Goal: Transaction & Acquisition: Purchase product/service

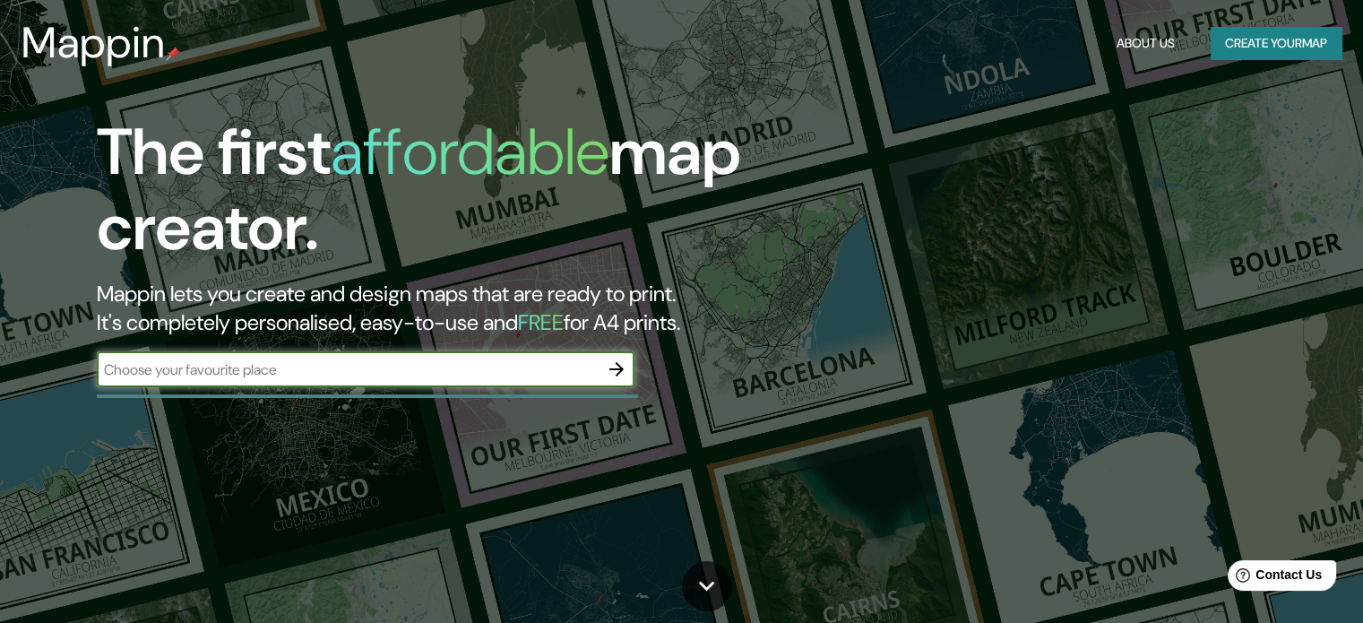
click at [1247, 35] on button "Create your map" at bounding box center [1276, 43] width 131 height 33
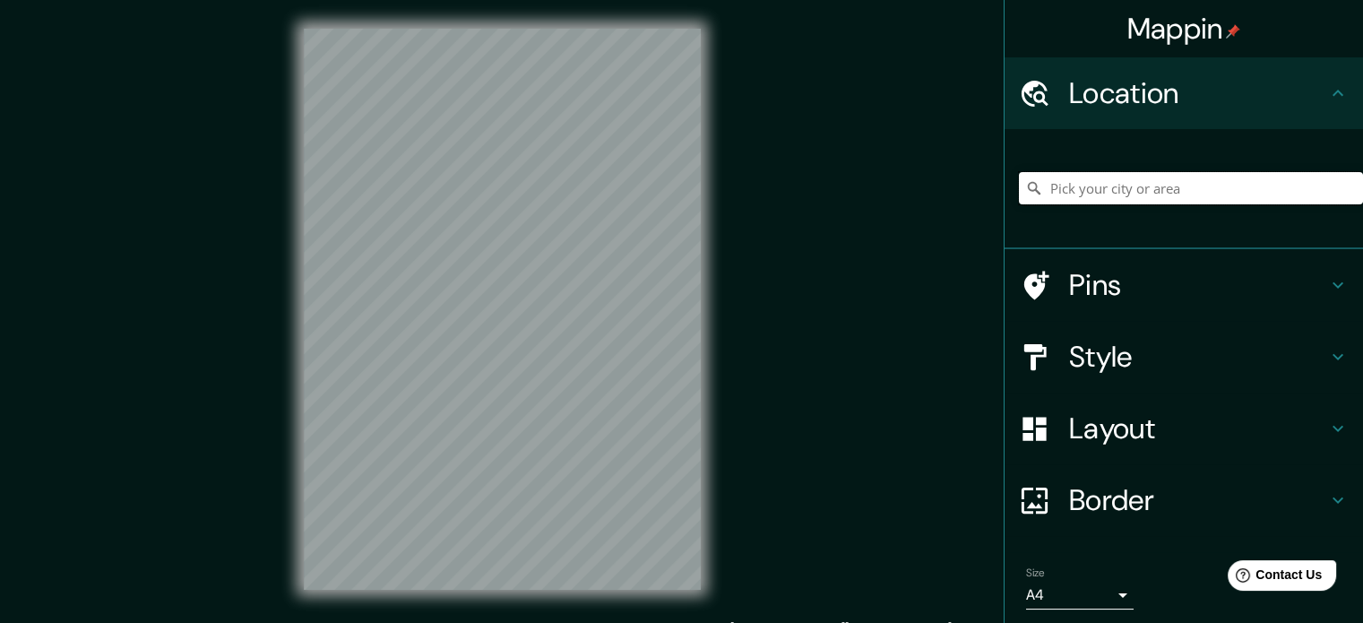
click at [1122, 185] on input "Pick your city or area" at bounding box center [1191, 188] width 344 height 32
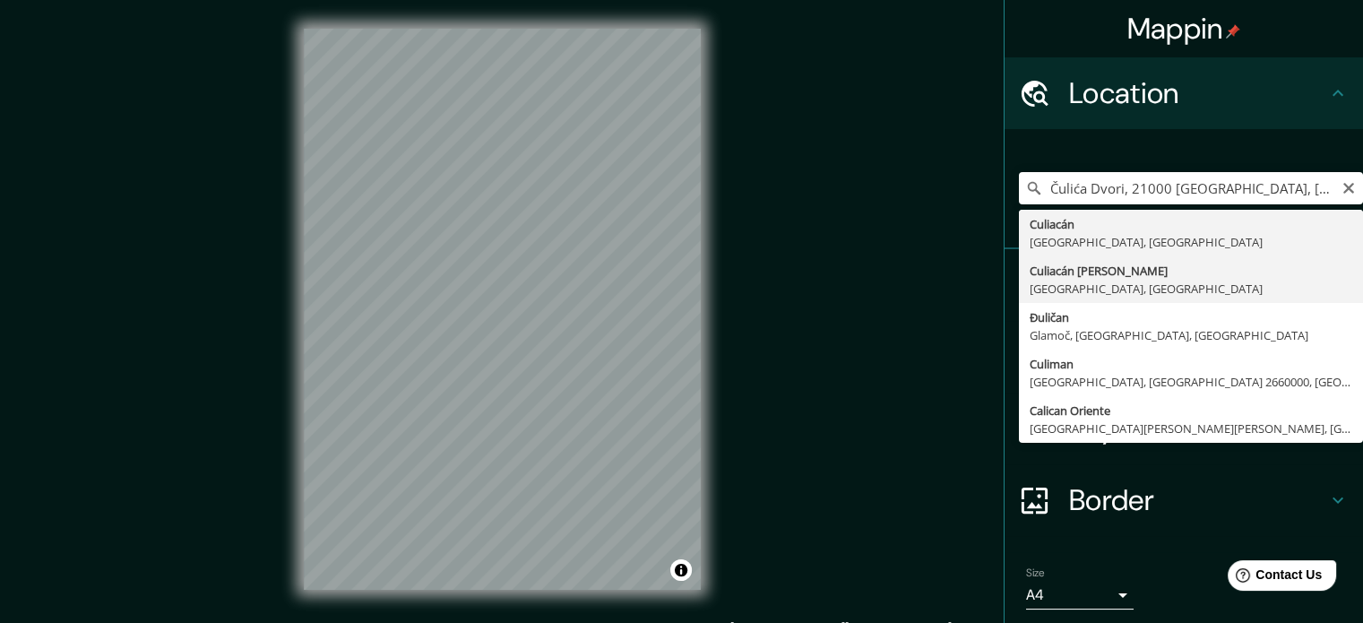
type input "Culiacán [PERSON_NAME], [GEOGRAPHIC_DATA], [GEOGRAPHIC_DATA]"
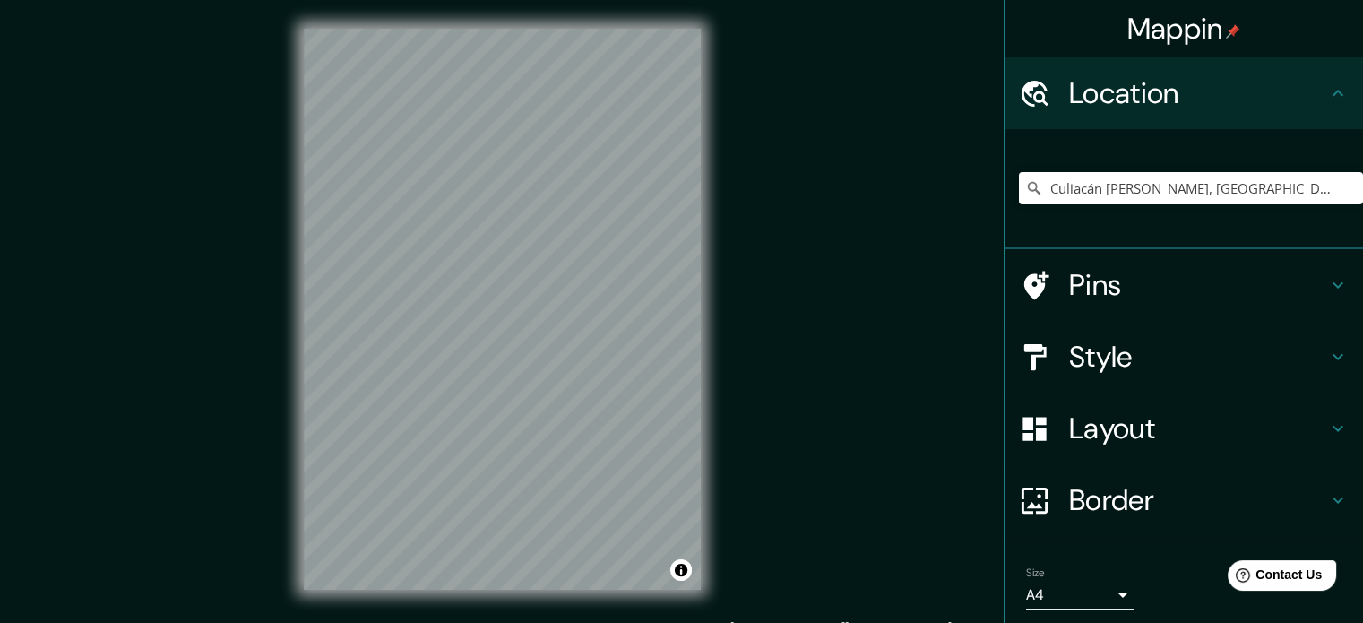
click at [1177, 425] on h4 "Layout" at bounding box center [1198, 428] width 258 height 36
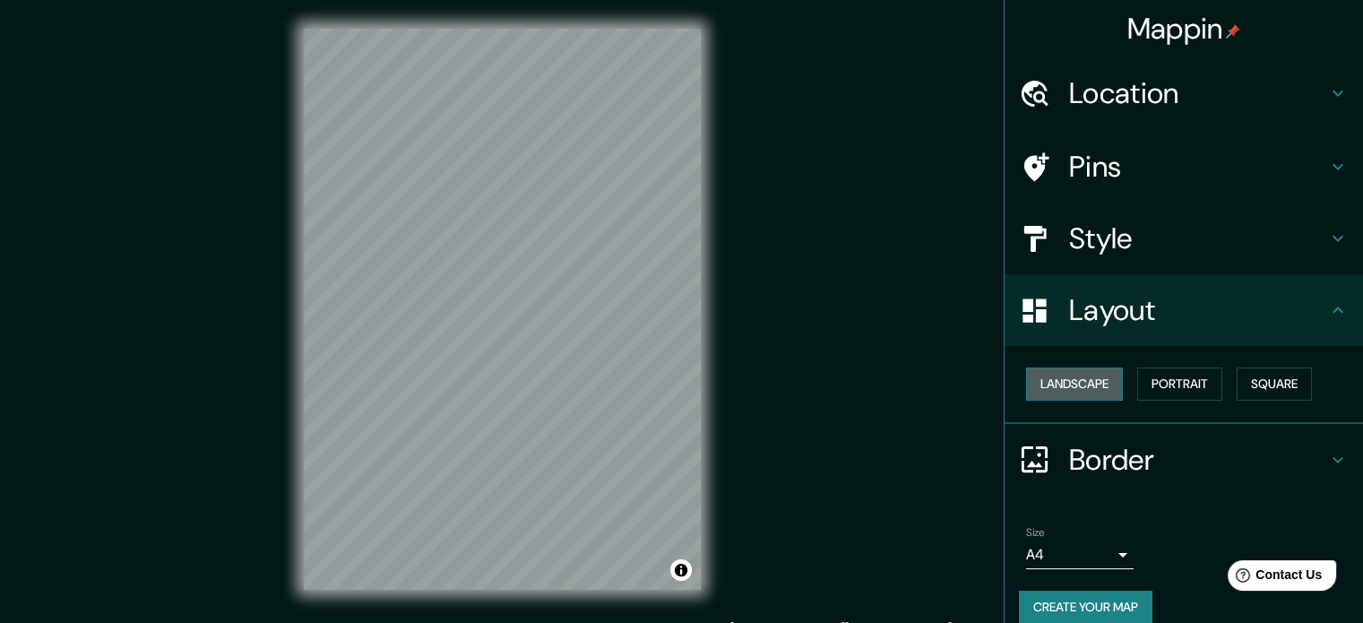
click at [1072, 392] on button "Landscape" at bounding box center [1074, 383] width 97 height 33
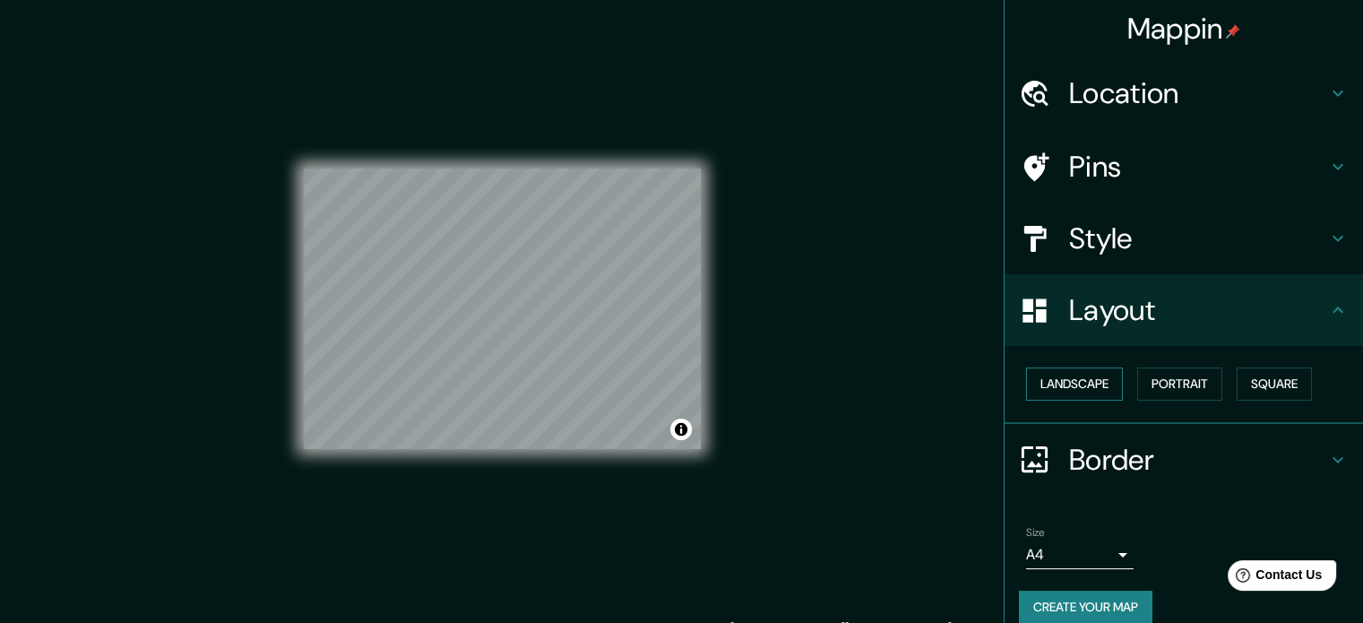
drag, startPoint x: 1072, startPoint y: 392, endPoint x: 1081, endPoint y: 390, distance: 9.1
click at [1072, 391] on button "Landscape" at bounding box center [1074, 383] width 97 height 33
click at [1189, 386] on button "Portrait" at bounding box center [1179, 383] width 85 height 33
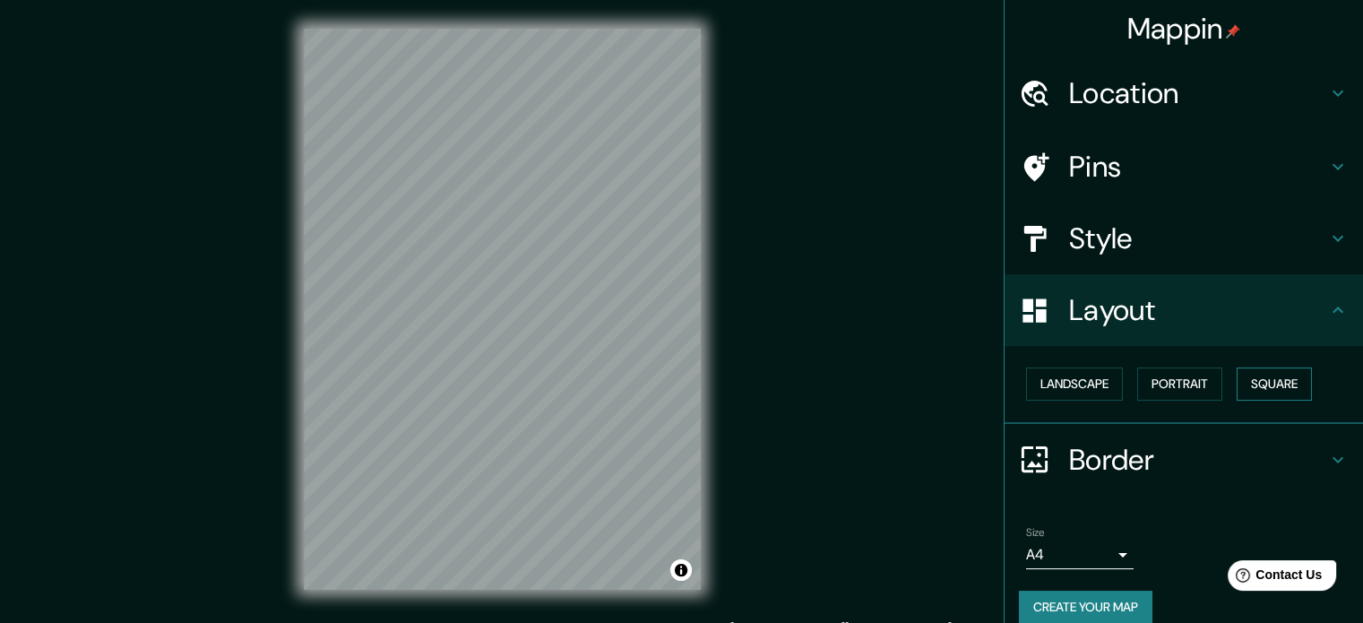
click at [1260, 378] on button "Square" at bounding box center [1274, 383] width 75 height 33
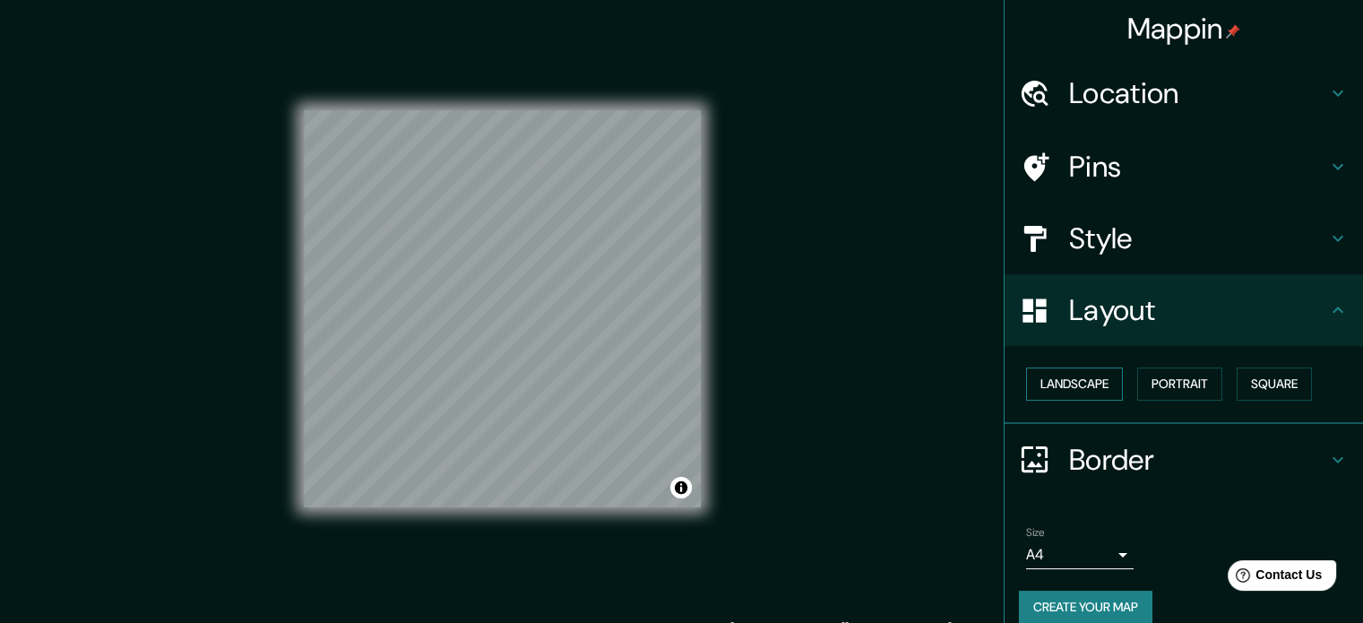
click at [1061, 390] on button "Landscape" at bounding box center [1074, 383] width 97 height 33
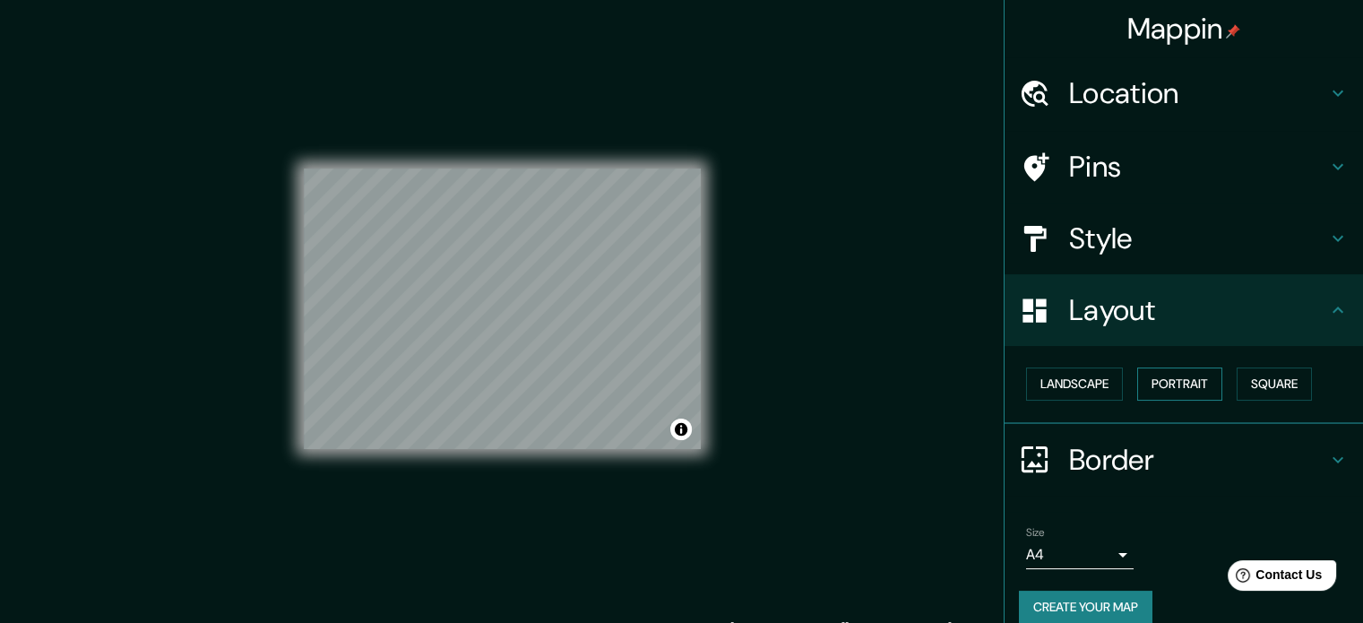
click at [1149, 373] on button "Portrait" at bounding box center [1179, 383] width 85 height 33
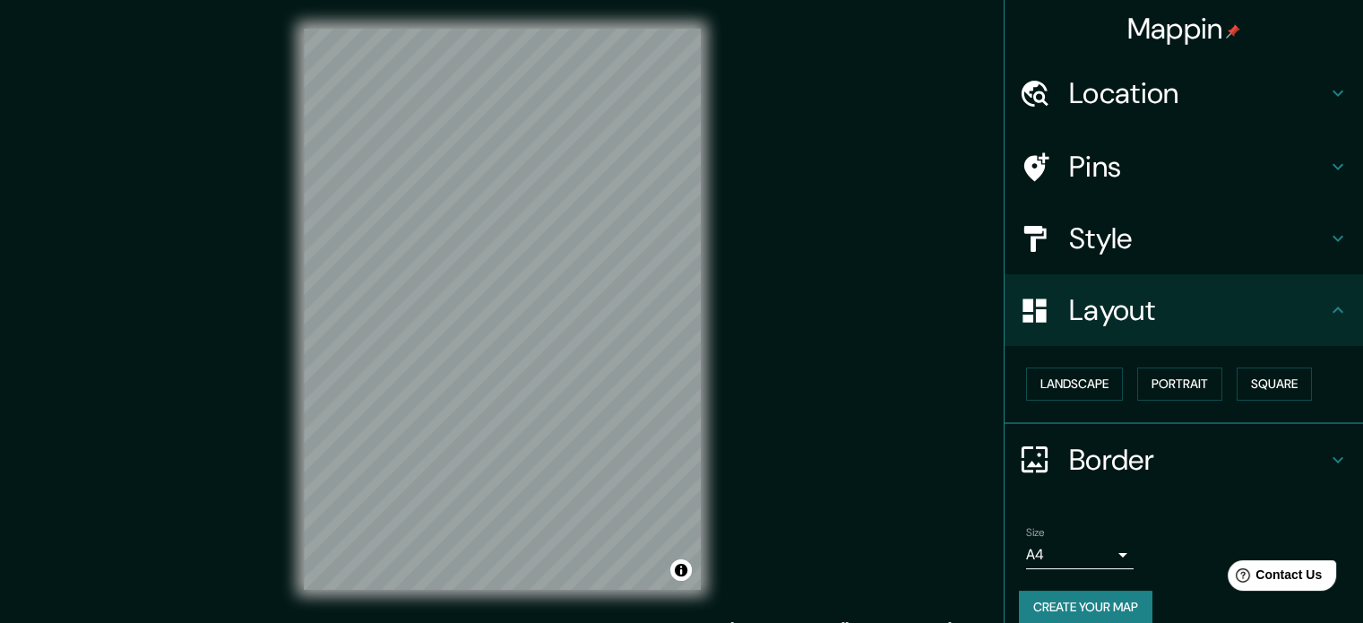
click at [1237, 240] on h4 "Style" at bounding box center [1198, 238] width 258 height 36
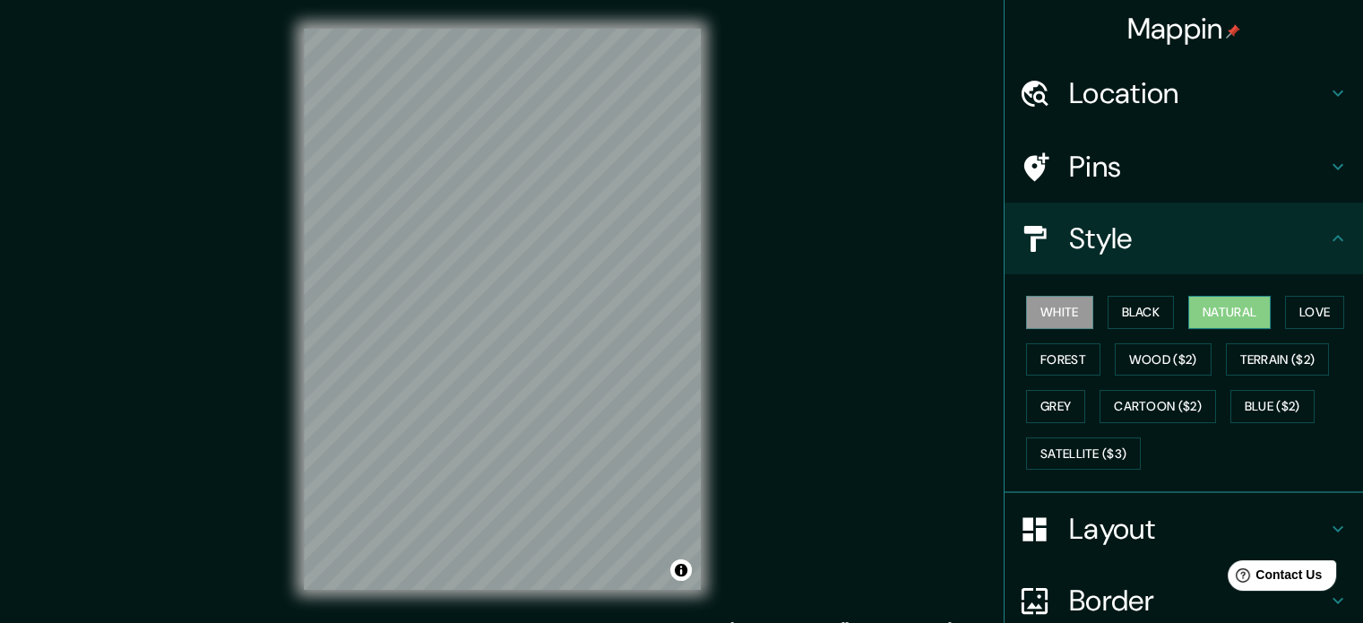
click at [1251, 310] on button "Natural" at bounding box center [1229, 312] width 82 height 33
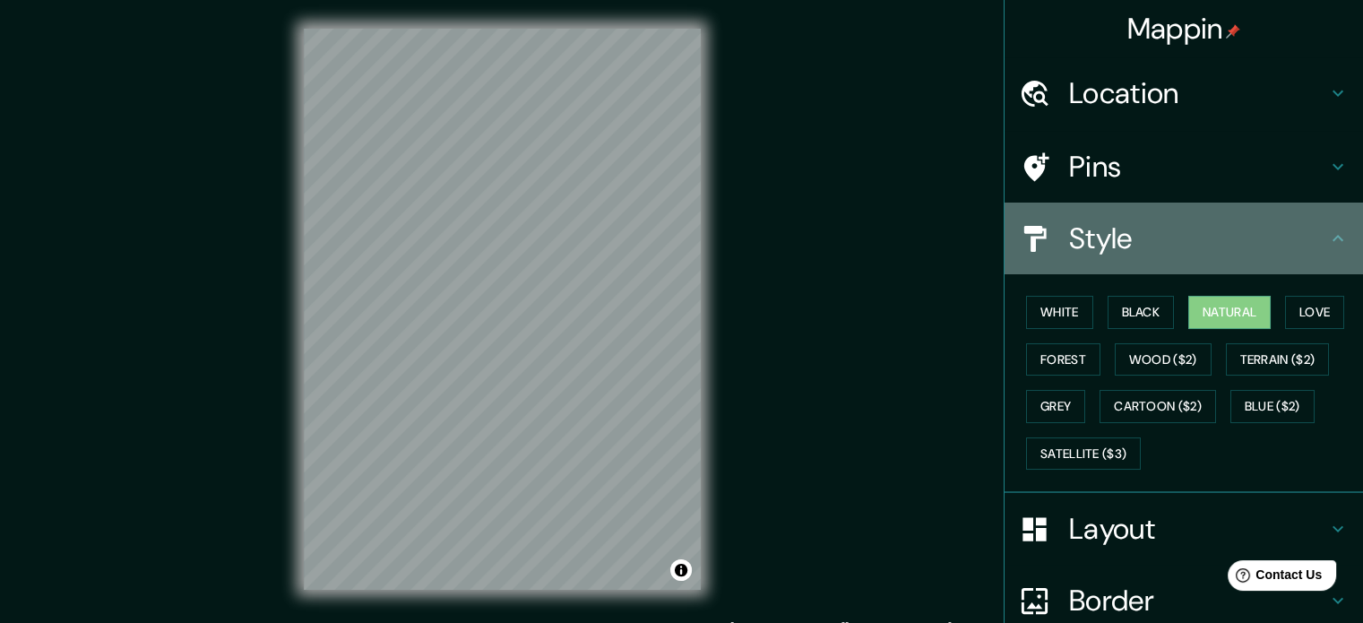
click at [1284, 203] on div "Style" at bounding box center [1183, 239] width 358 height 72
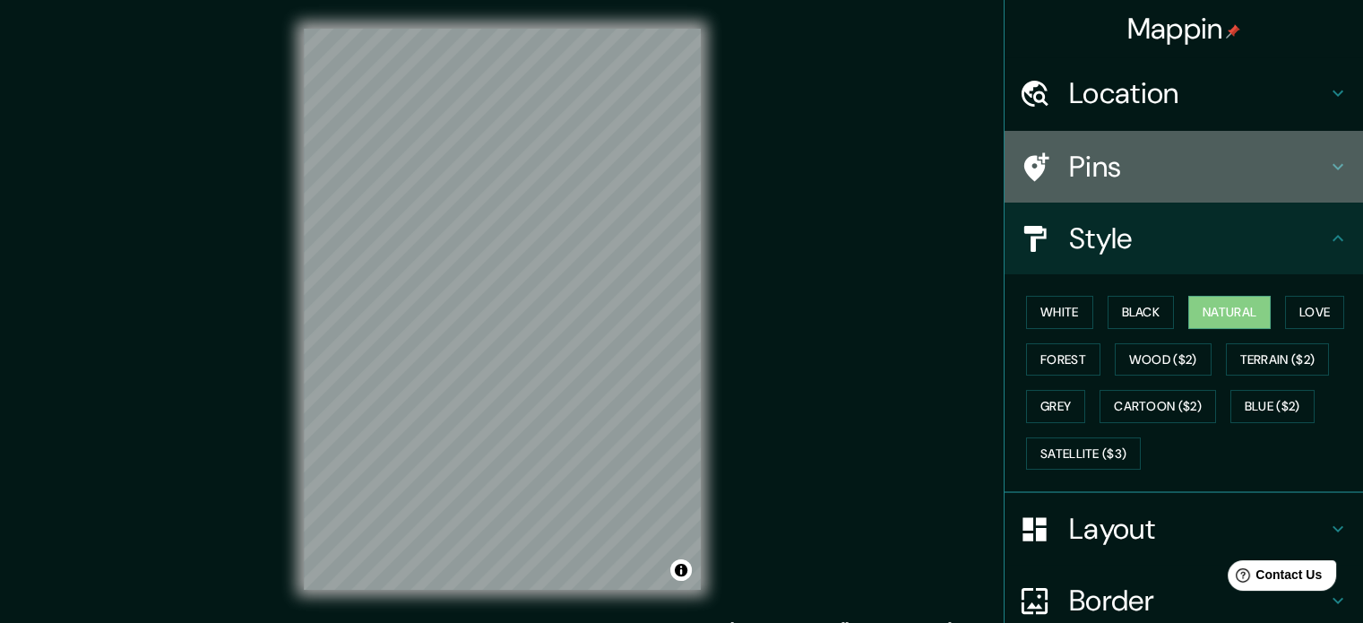
click at [1289, 167] on h4 "Pins" at bounding box center [1198, 167] width 258 height 36
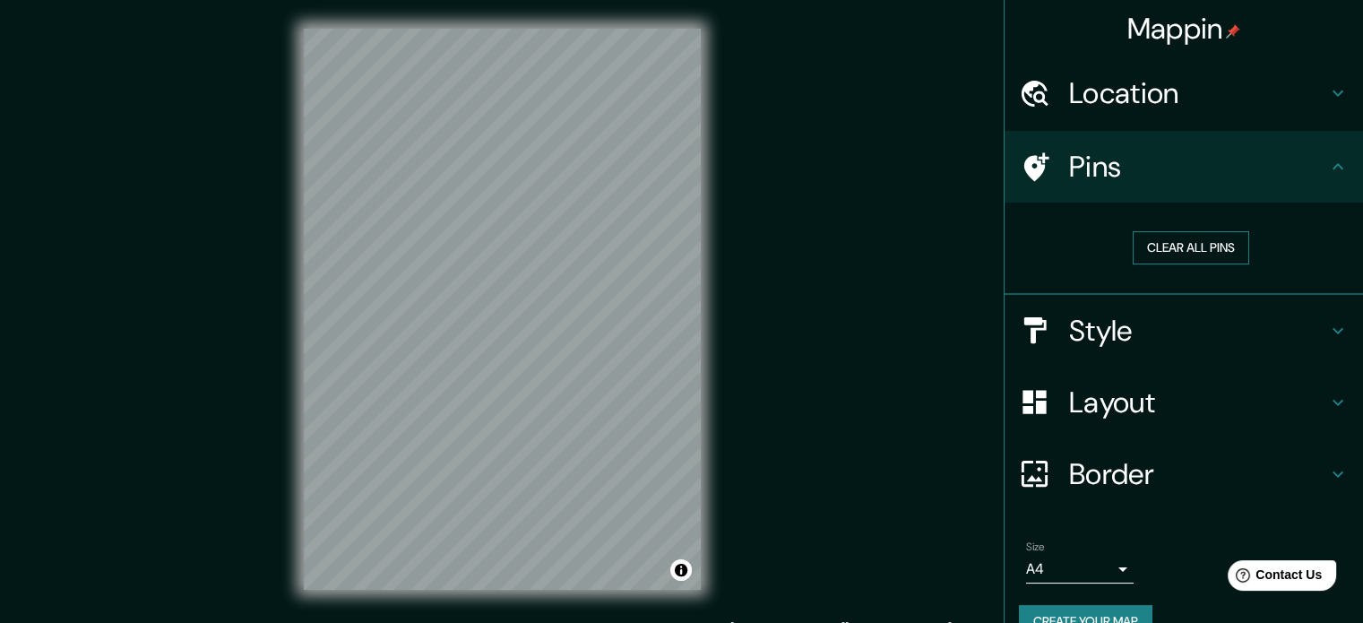
click at [1226, 254] on button "Clear all pins" at bounding box center [1191, 247] width 116 height 33
drag, startPoint x: 1205, startPoint y: 152, endPoint x: 1219, endPoint y: 125, distance: 30.1
click at [1207, 146] on div "Pins" at bounding box center [1183, 167] width 358 height 72
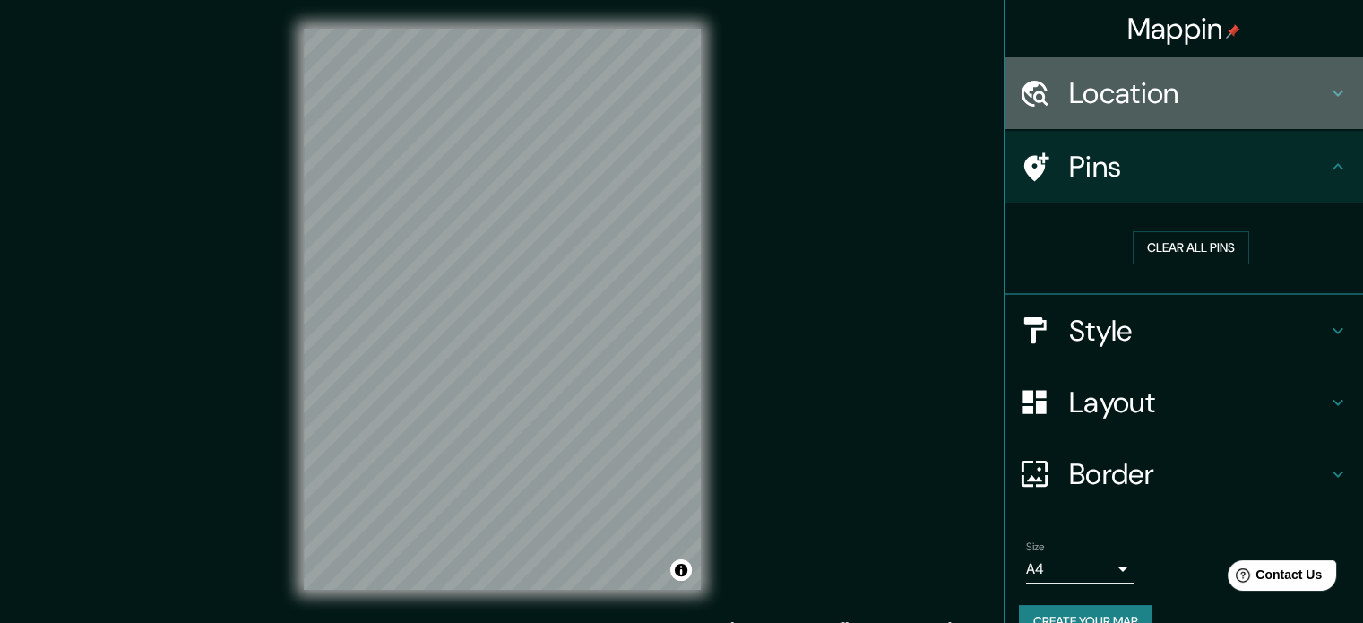
click at [1244, 71] on div "Location" at bounding box center [1183, 93] width 358 height 72
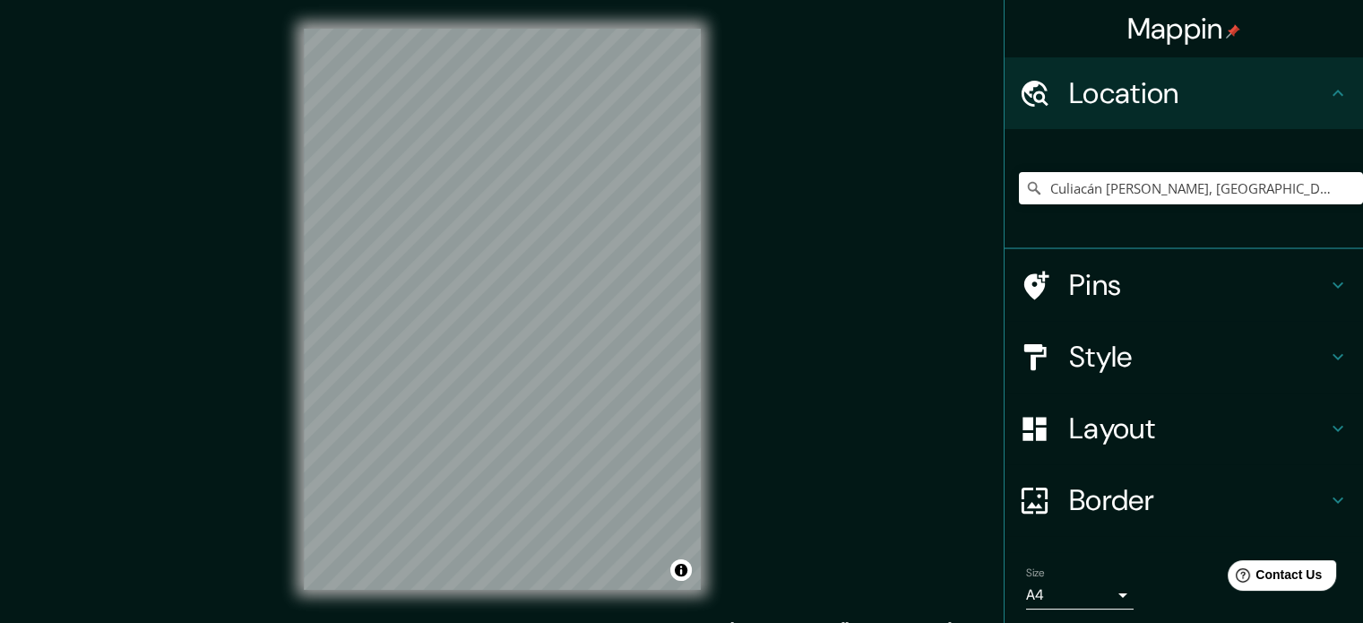
click at [1243, 77] on h4 "Location" at bounding box center [1198, 93] width 258 height 36
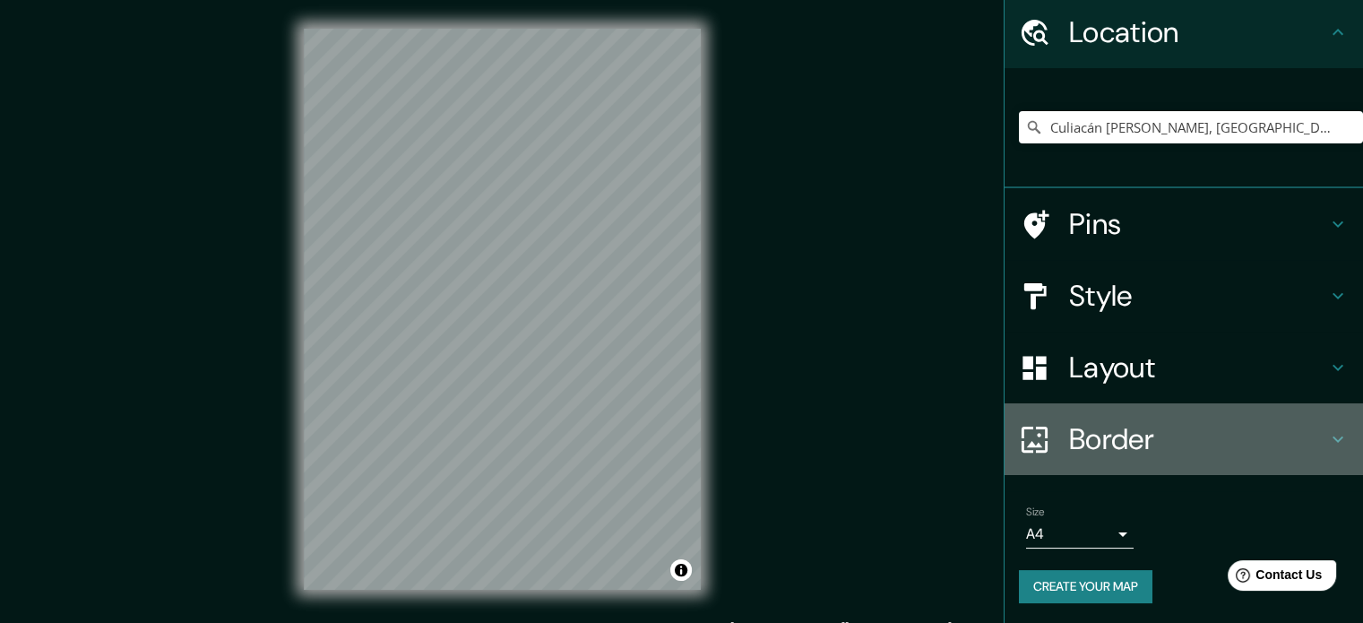
click at [1123, 451] on h4 "Border" at bounding box center [1198, 439] width 258 height 36
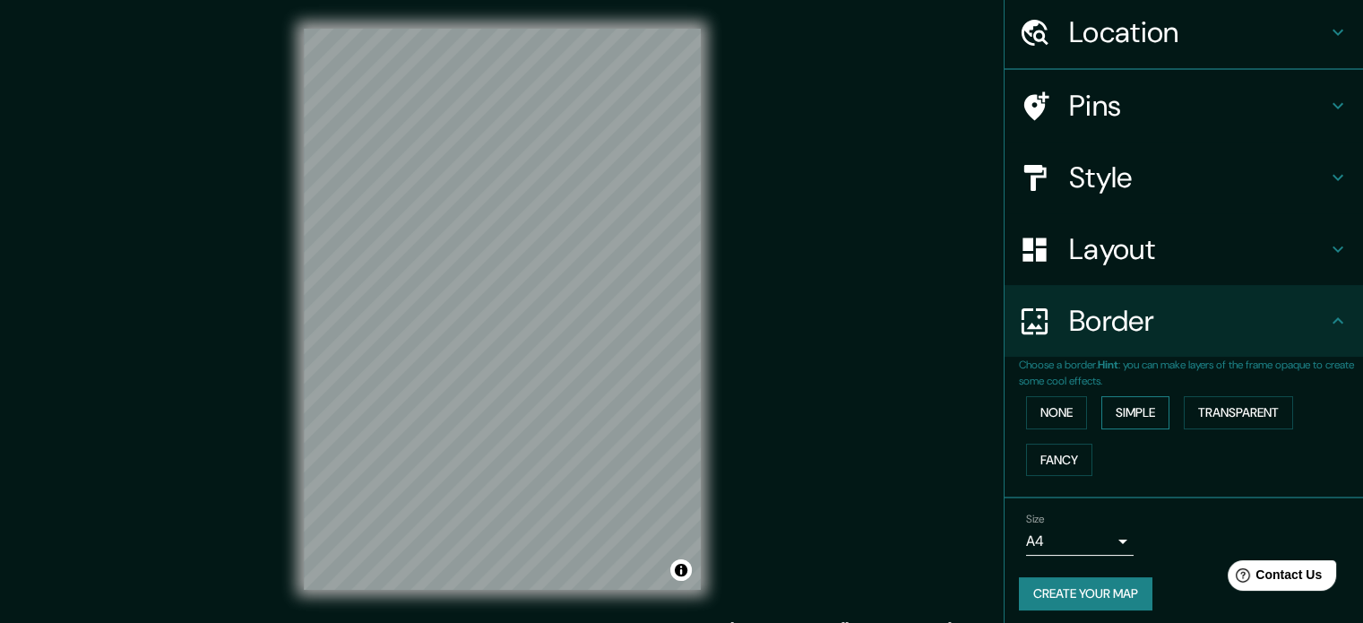
scroll to position [61, 0]
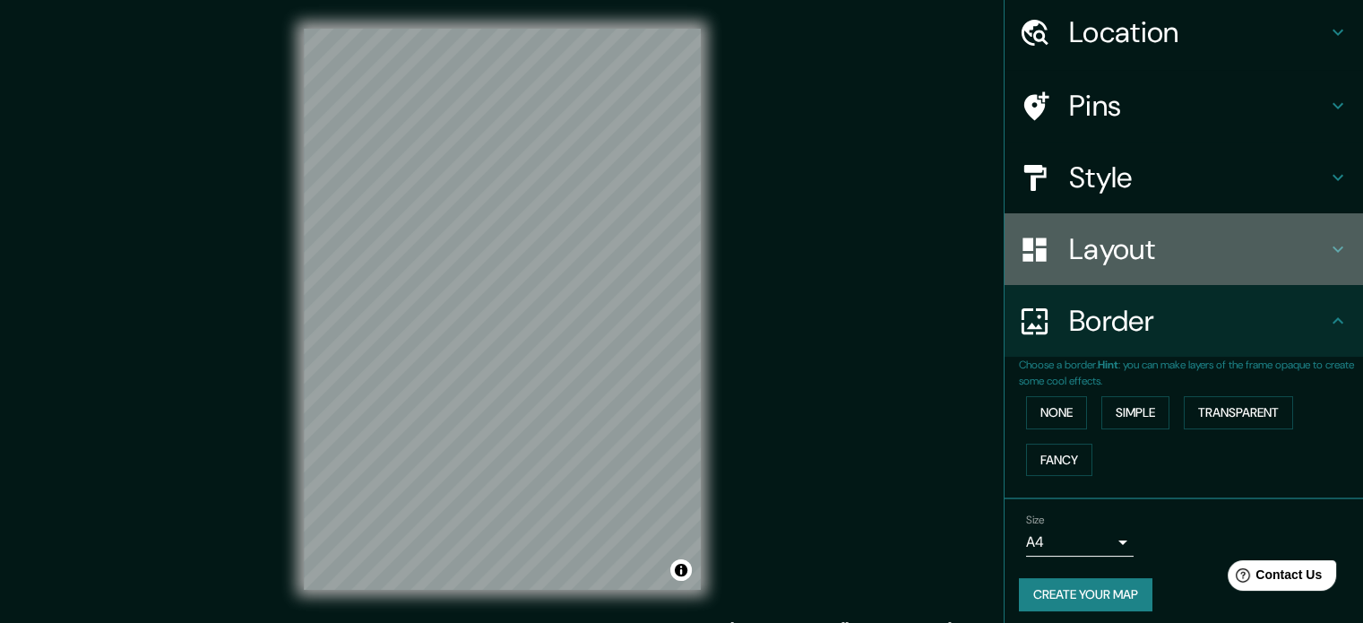
click at [1200, 254] on h4 "Layout" at bounding box center [1198, 249] width 258 height 36
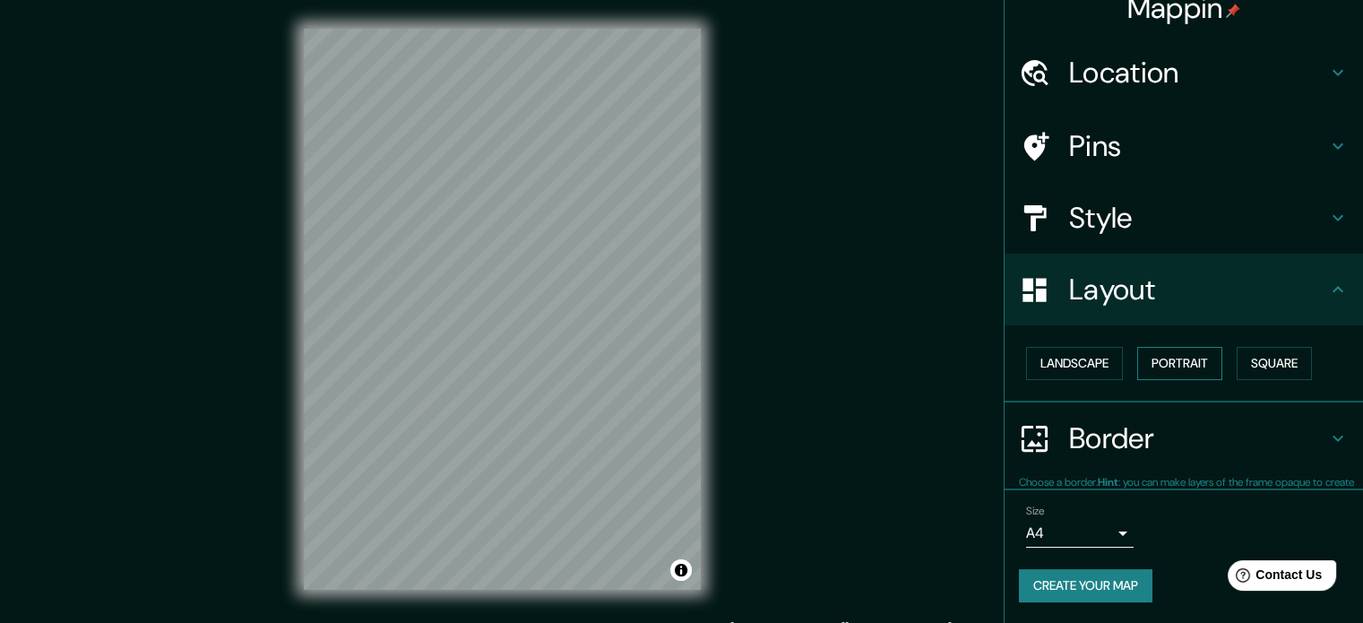
scroll to position [20, 0]
click at [1065, 378] on button "Landscape" at bounding box center [1074, 364] width 97 height 33
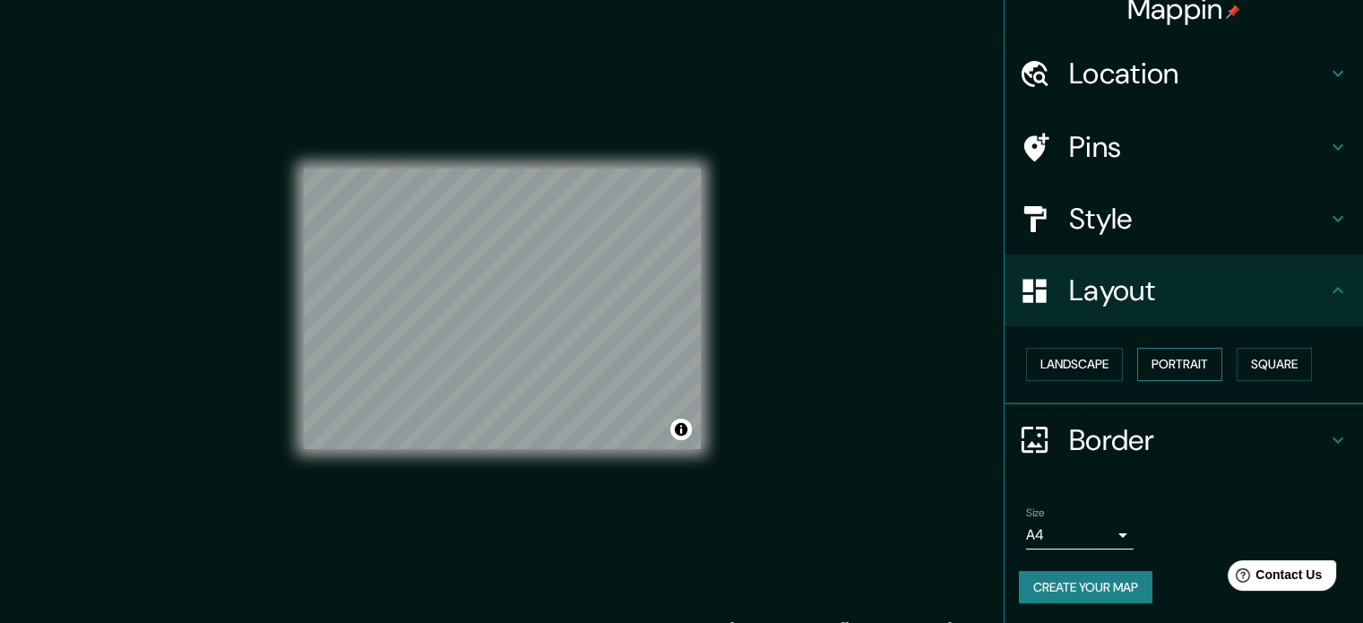
click at [1169, 350] on button "Portrait" at bounding box center [1179, 364] width 85 height 33
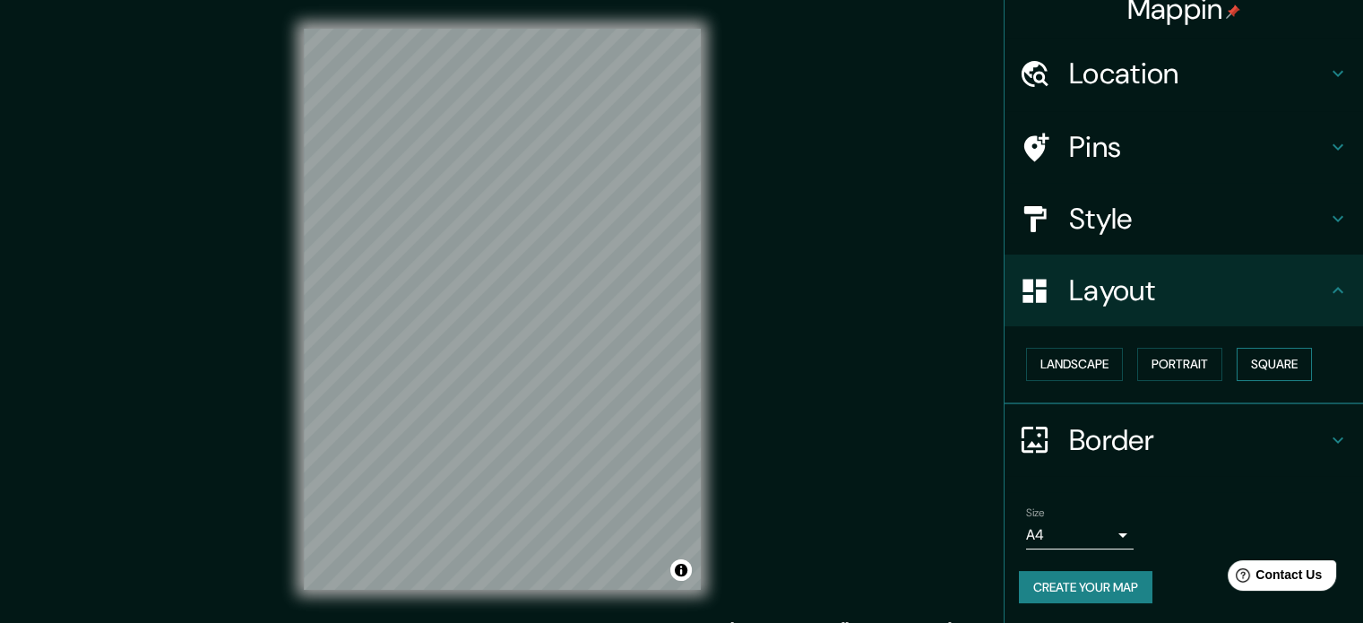
click at [1263, 361] on button "Square" at bounding box center [1274, 364] width 75 height 33
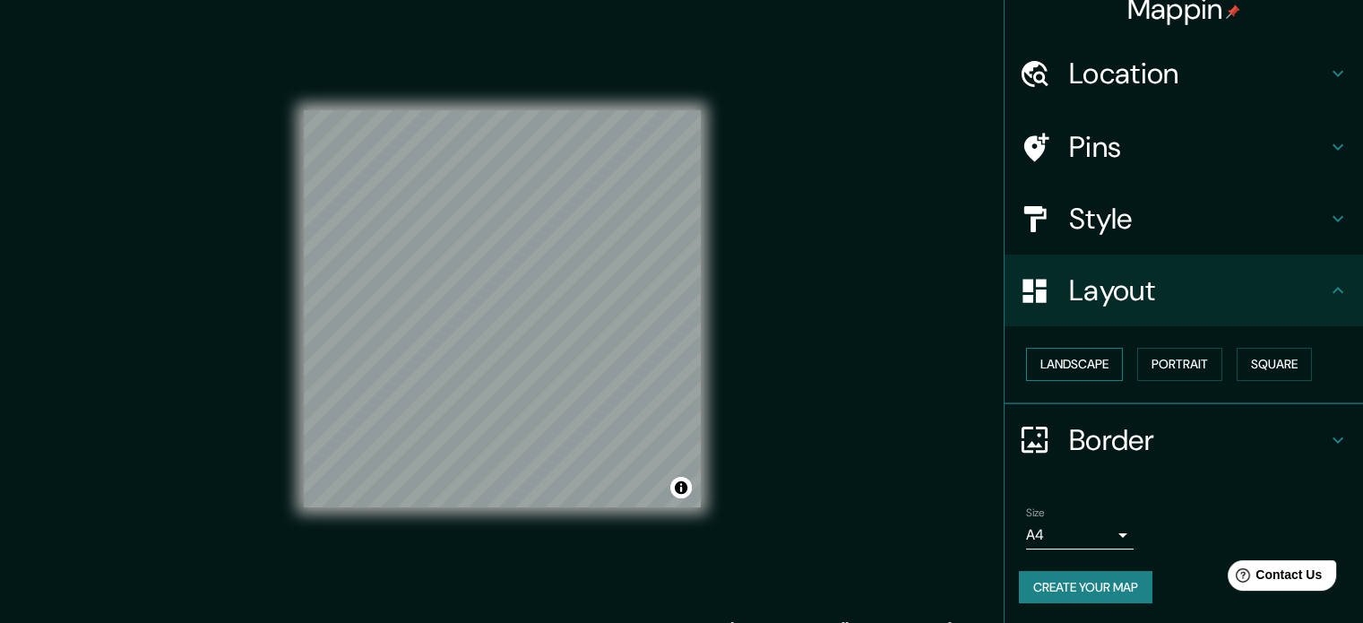
click at [1093, 377] on button "Landscape" at bounding box center [1074, 364] width 97 height 33
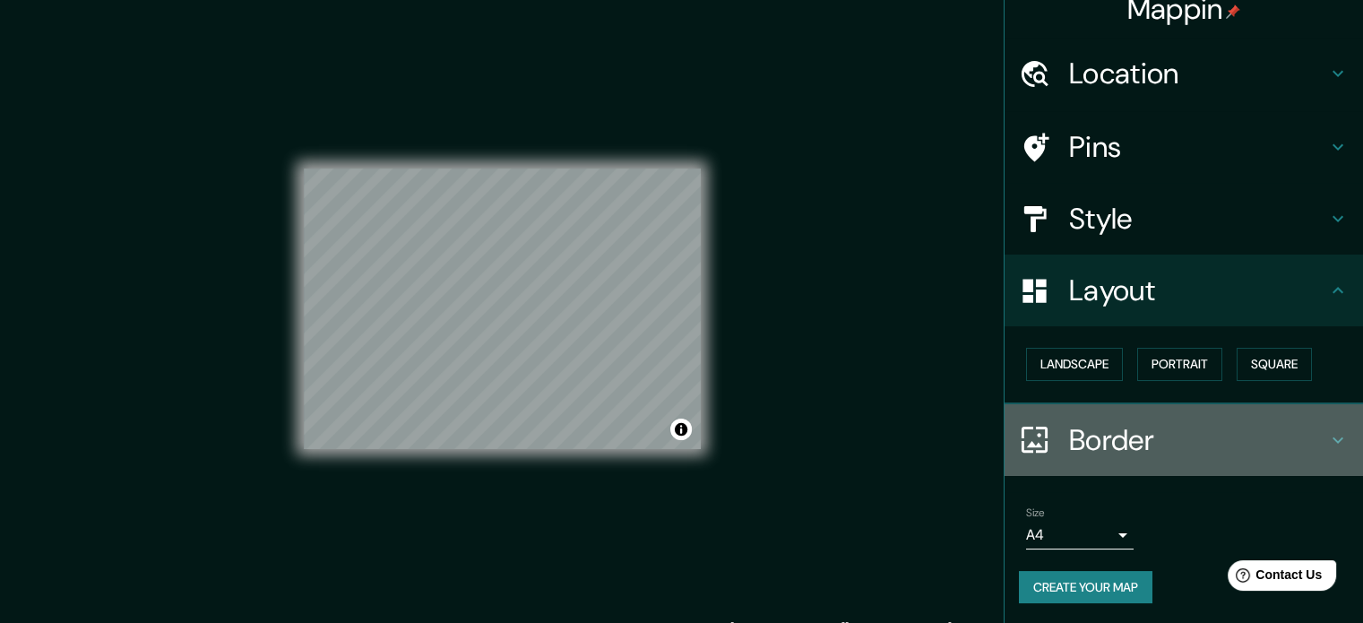
drag, startPoint x: 1109, startPoint y: 444, endPoint x: 1109, endPoint y: 427, distance: 16.1
click at [1109, 444] on h4 "Border" at bounding box center [1198, 440] width 258 height 36
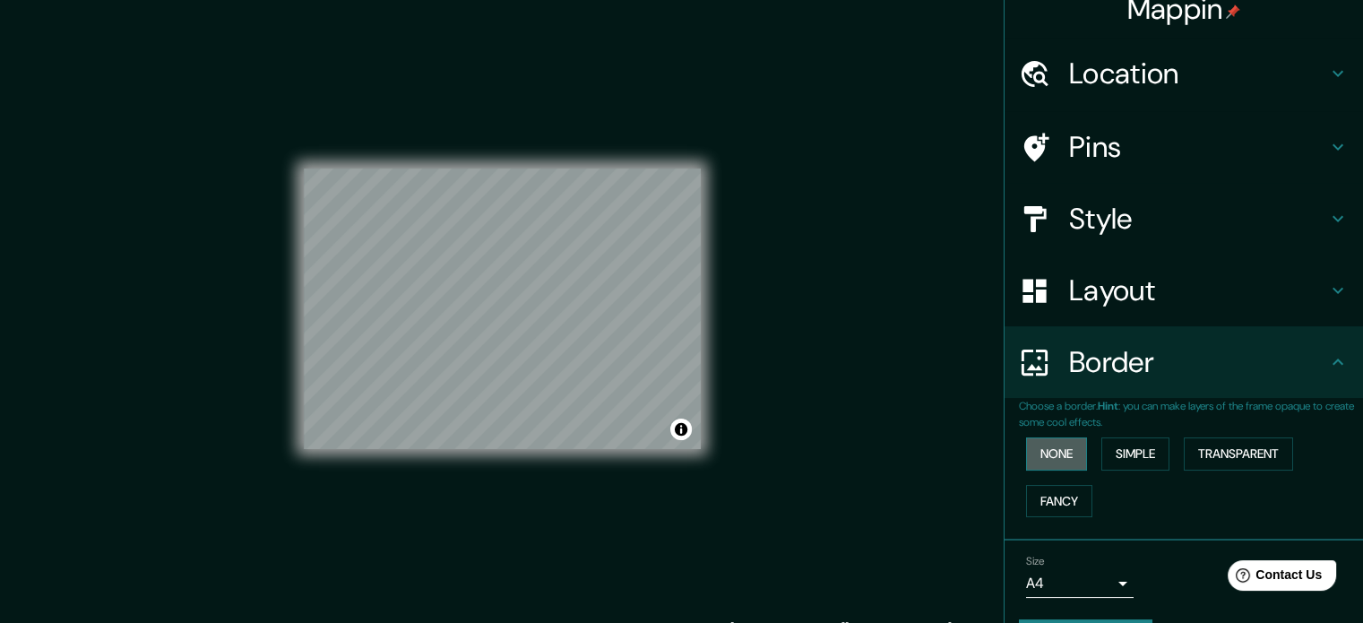
click at [1058, 448] on button "None" at bounding box center [1056, 453] width 61 height 33
click at [1122, 444] on button "Simple" at bounding box center [1135, 453] width 68 height 33
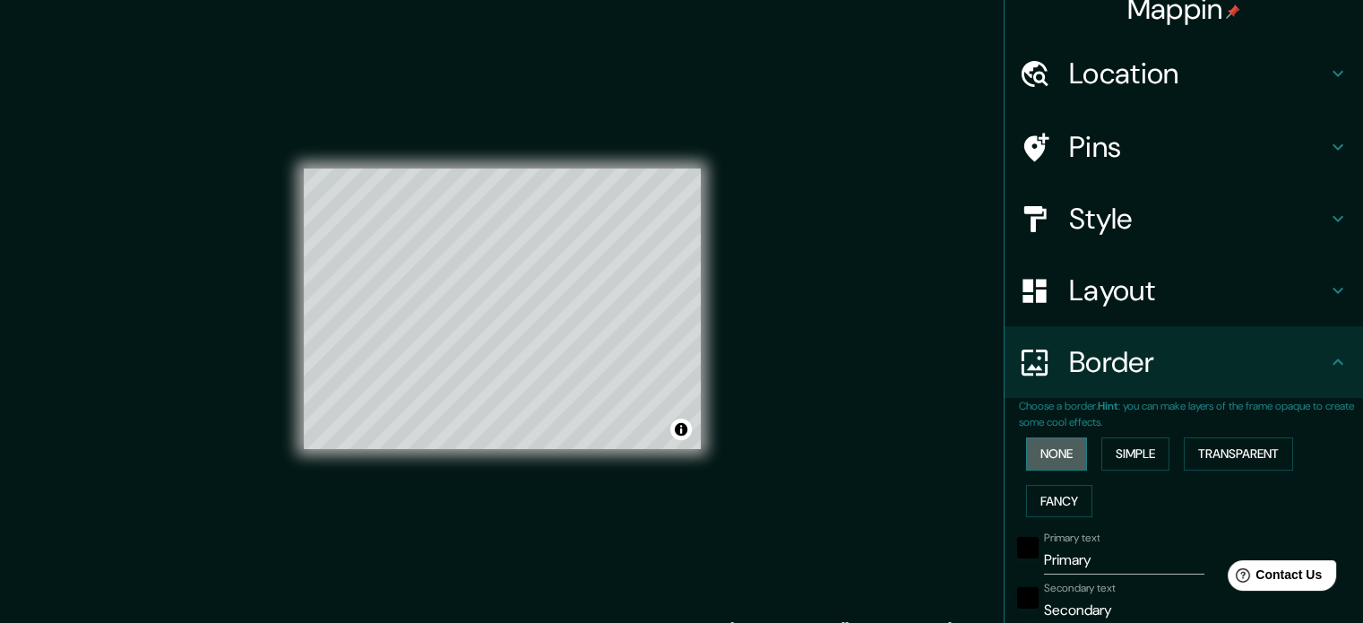
click at [1061, 444] on button "None" at bounding box center [1056, 453] width 61 height 33
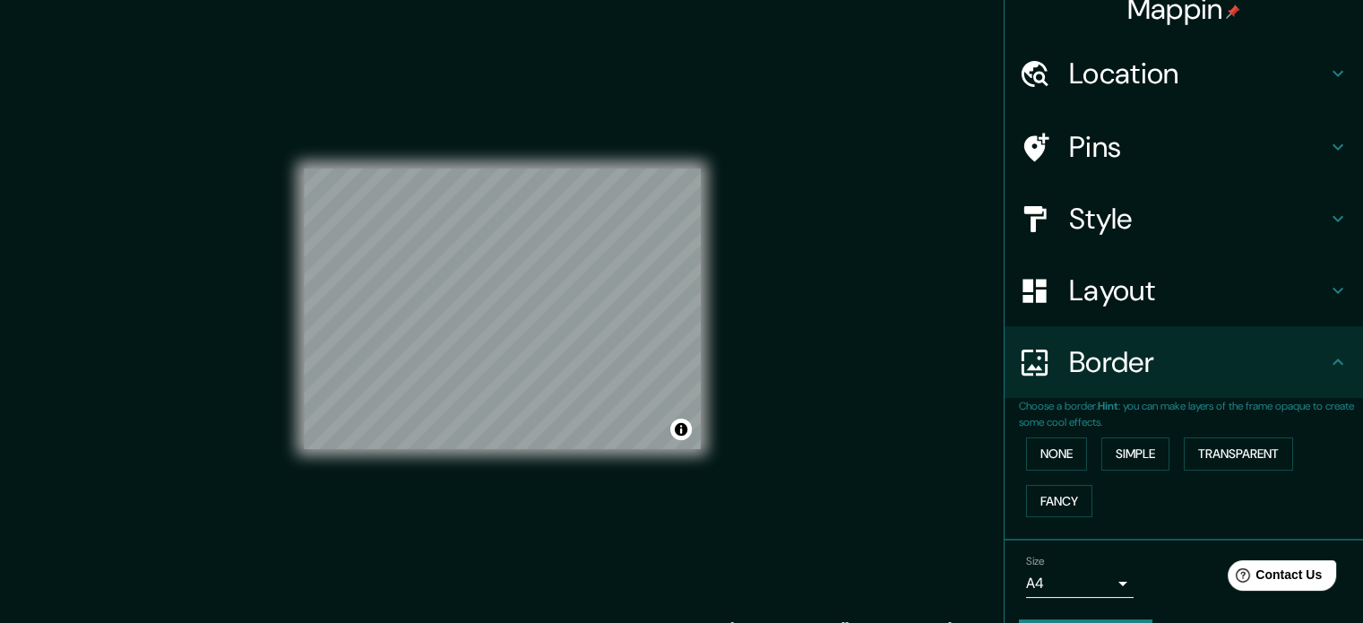
click at [1228, 307] on div "Layout" at bounding box center [1183, 290] width 358 height 72
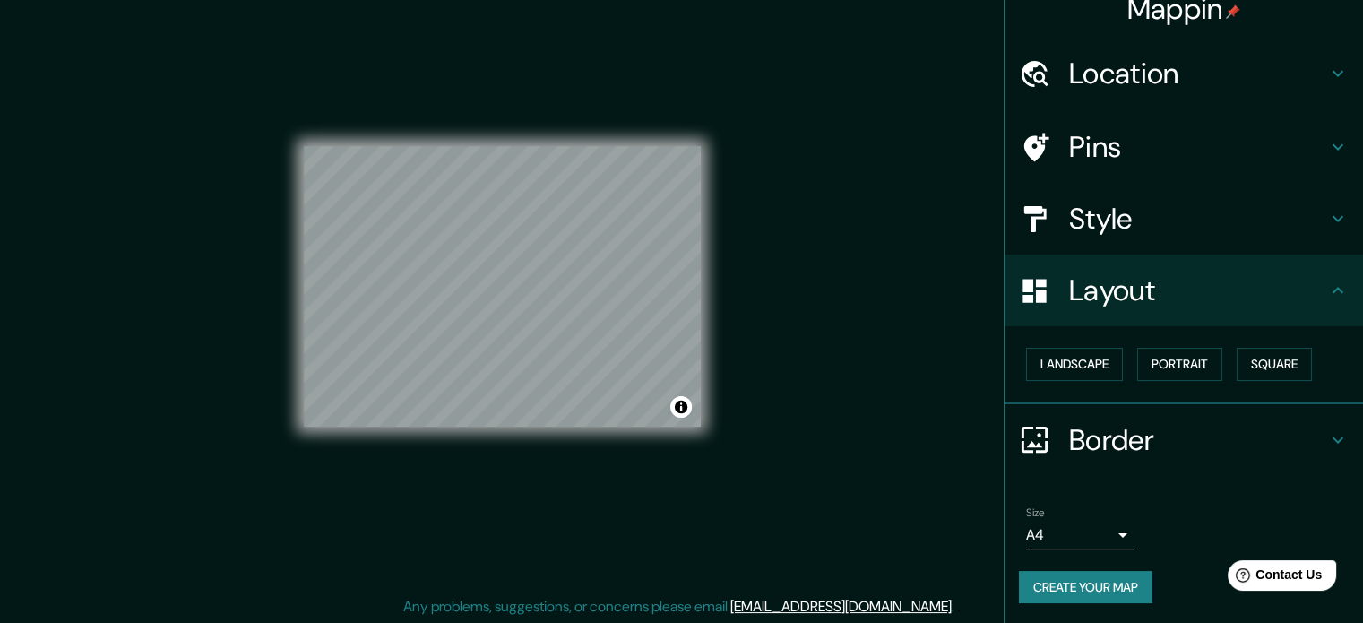
scroll to position [23, 0]
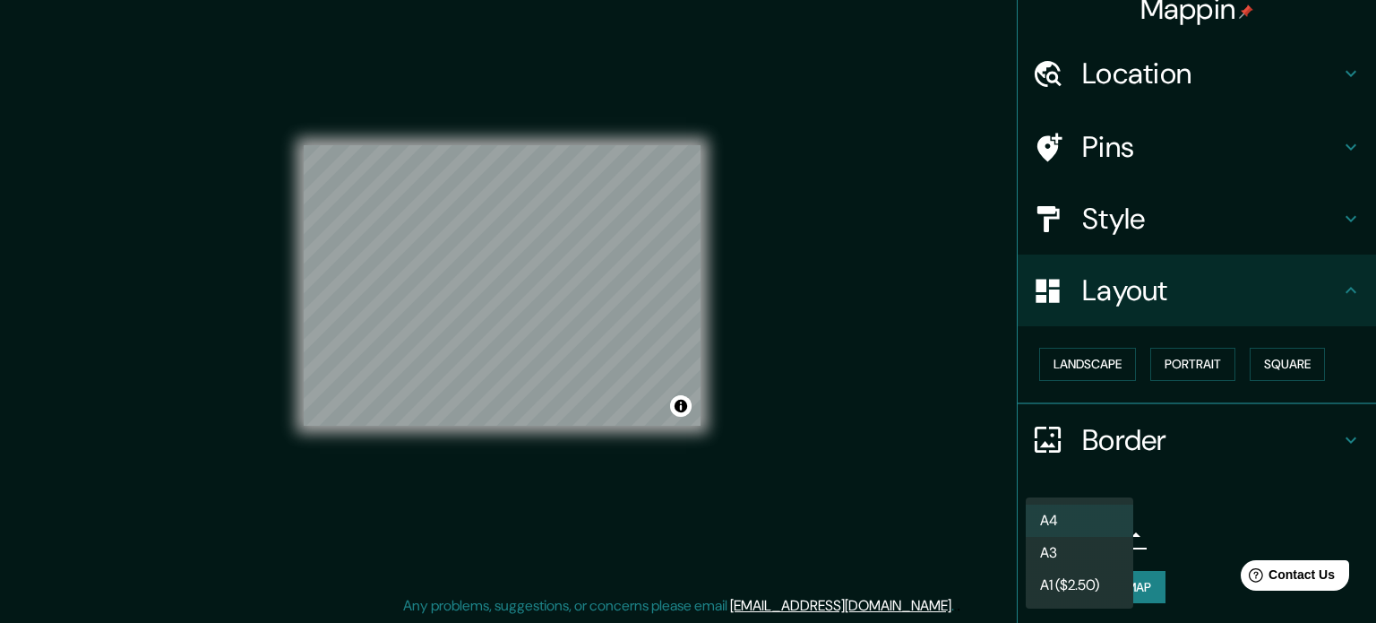
click at [1108, 534] on body "Mappin Location [GEOGRAPHIC_DATA] [GEOGRAPHIC_DATA], [GEOGRAPHIC_DATA], [GEOGRA…" at bounding box center [688, 288] width 1376 height 623
click at [1094, 558] on li "A3" at bounding box center [1080, 553] width 108 height 32
type input "a4"
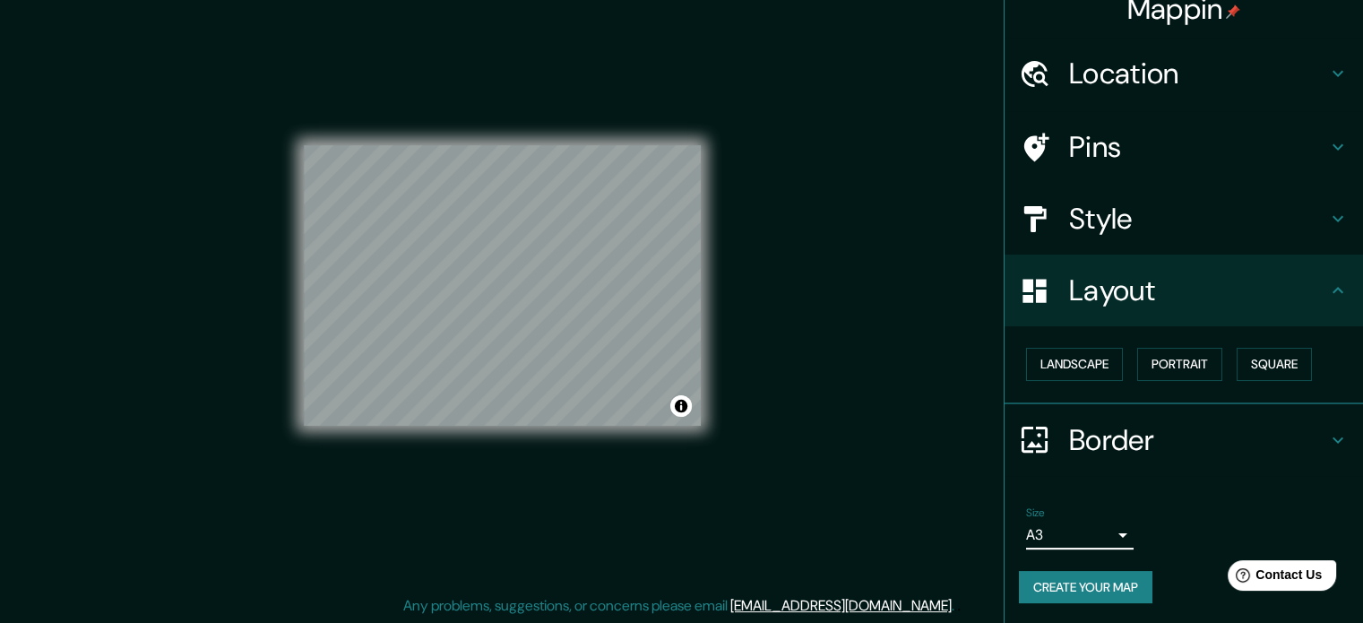
click at [1108, 583] on button "Create your map" at bounding box center [1086, 587] width 134 height 33
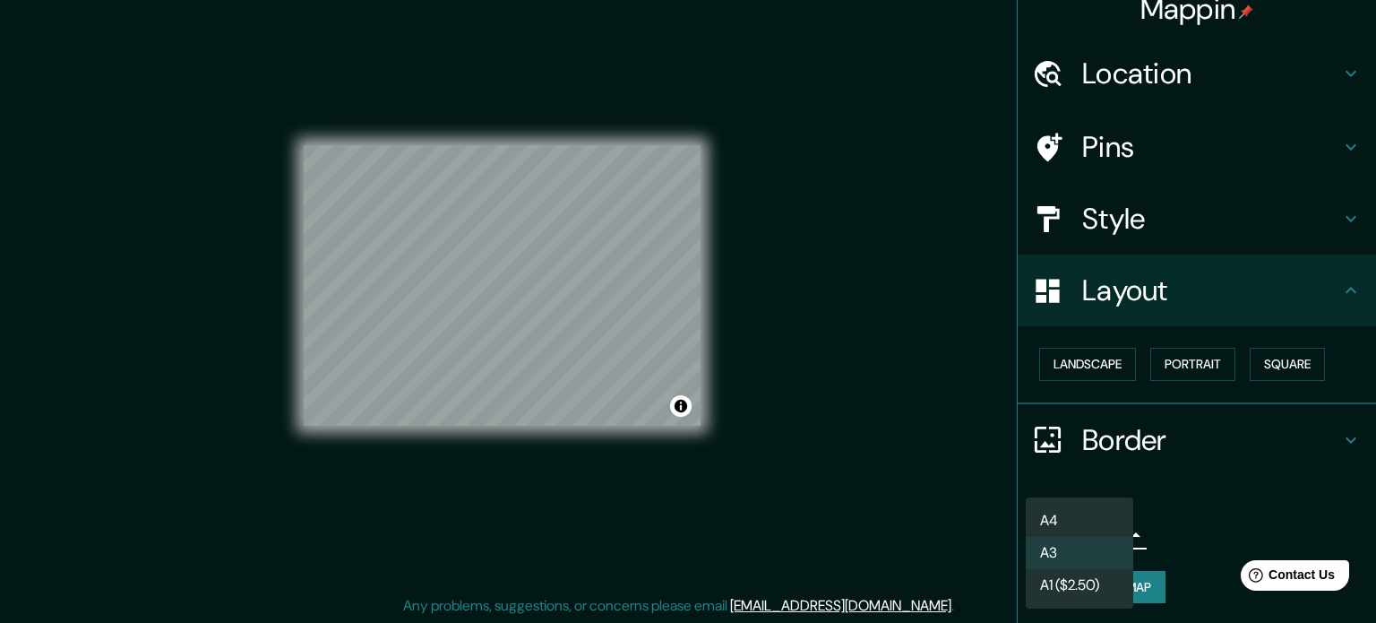
click at [1097, 531] on body "Mappin Location [GEOGRAPHIC_DATA] [GEOGRAPHIC_DATA], [GEOGRAPHIC_DATA], [GEOGRA…" at bounding box center [688, 288] width 1376 height 623
click at [1178, 300] on div at bounding box center [688, 311] width 1376 height 623
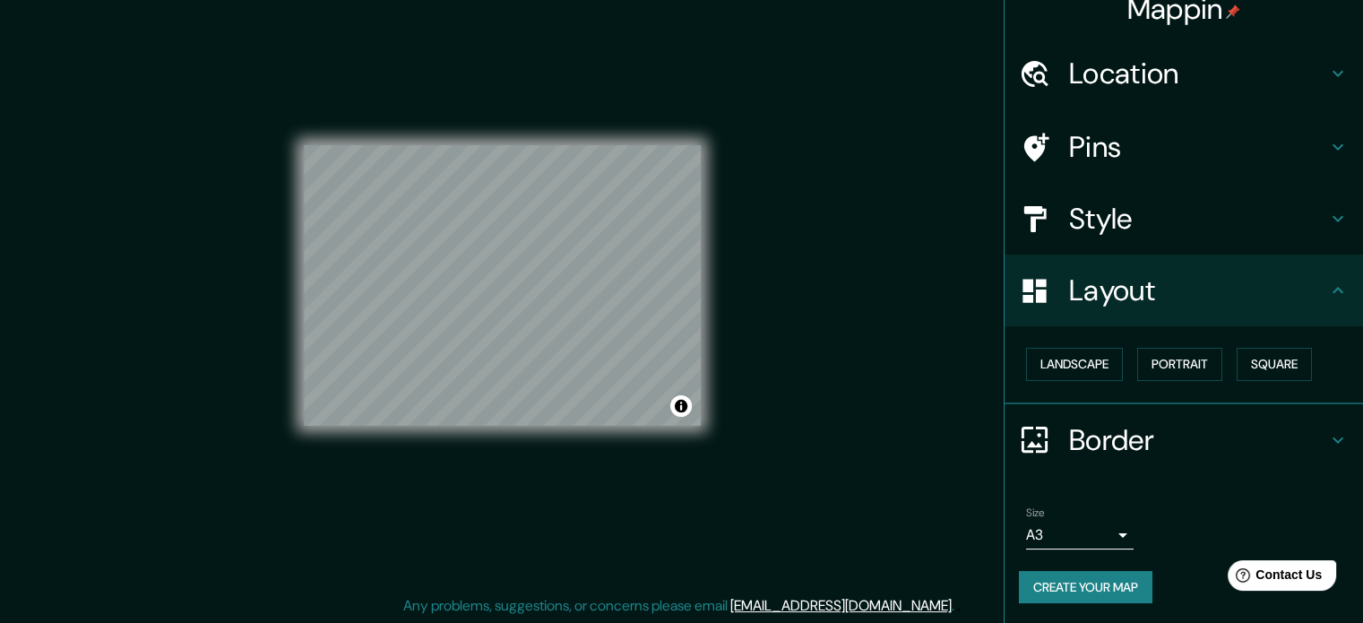
drag, startPoint x: 703, startPoint y: 424, endPoint x: 699, endPoint y: 446, distance: 22.7
click at [716, 451] on div "© Mapbox © OpenStreetMap Improve this map" at bounding box center [502, 286] width 454 height 618
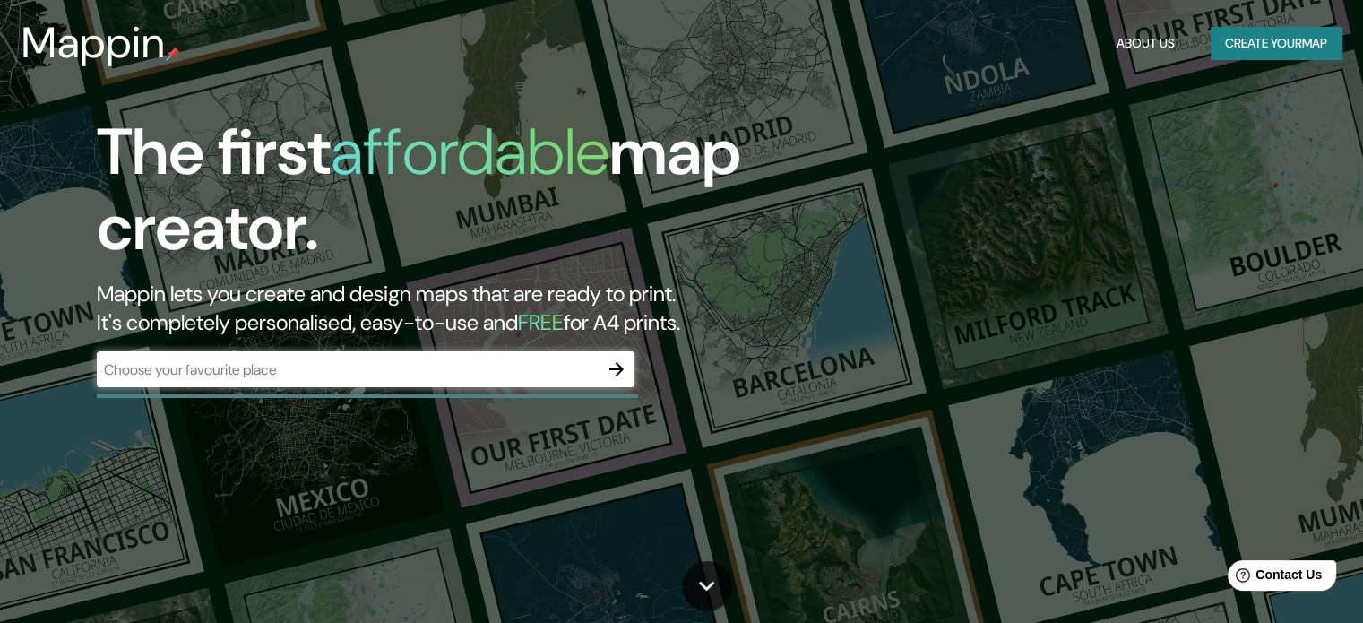
click at [1306, 25] on div "Mappin About Us Create your map" at bounding box center [681, 42] width 1363 height 57
click at [1305, 43] on button "Create your map" at bounding box center [1276, 43] width 131 height 33
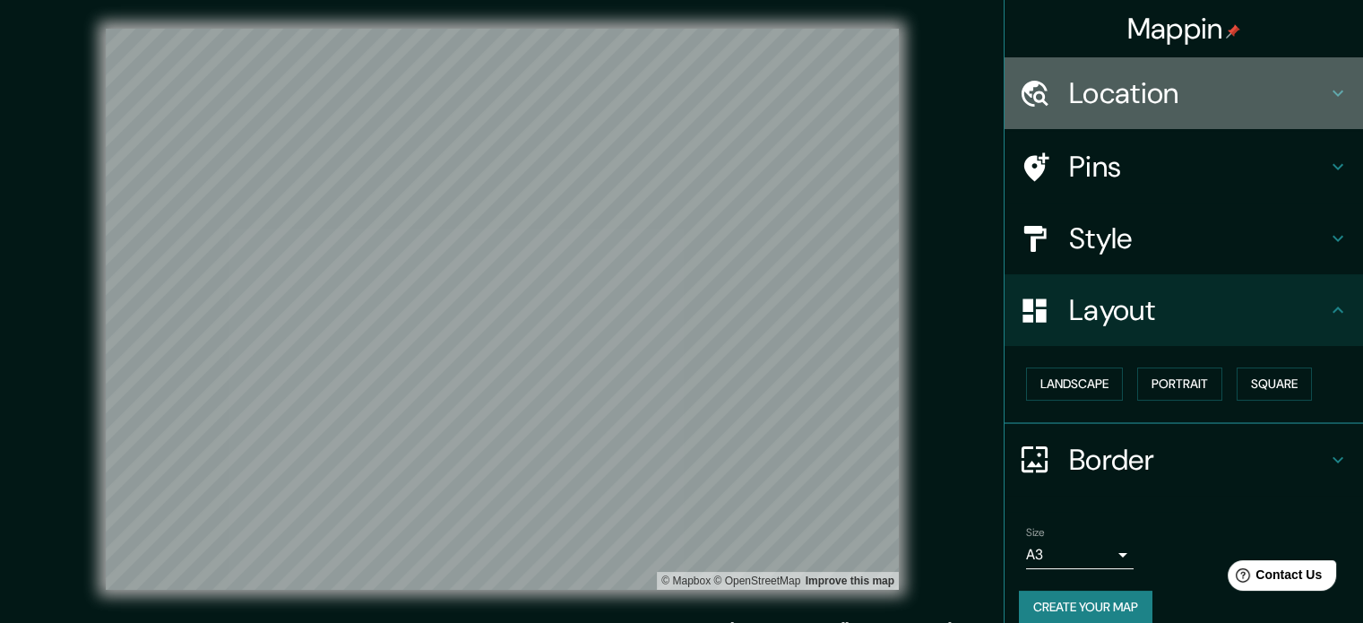
click at [1186, 104] on h4 "Location" at bounding box center [1198, 93] width 258 height 36
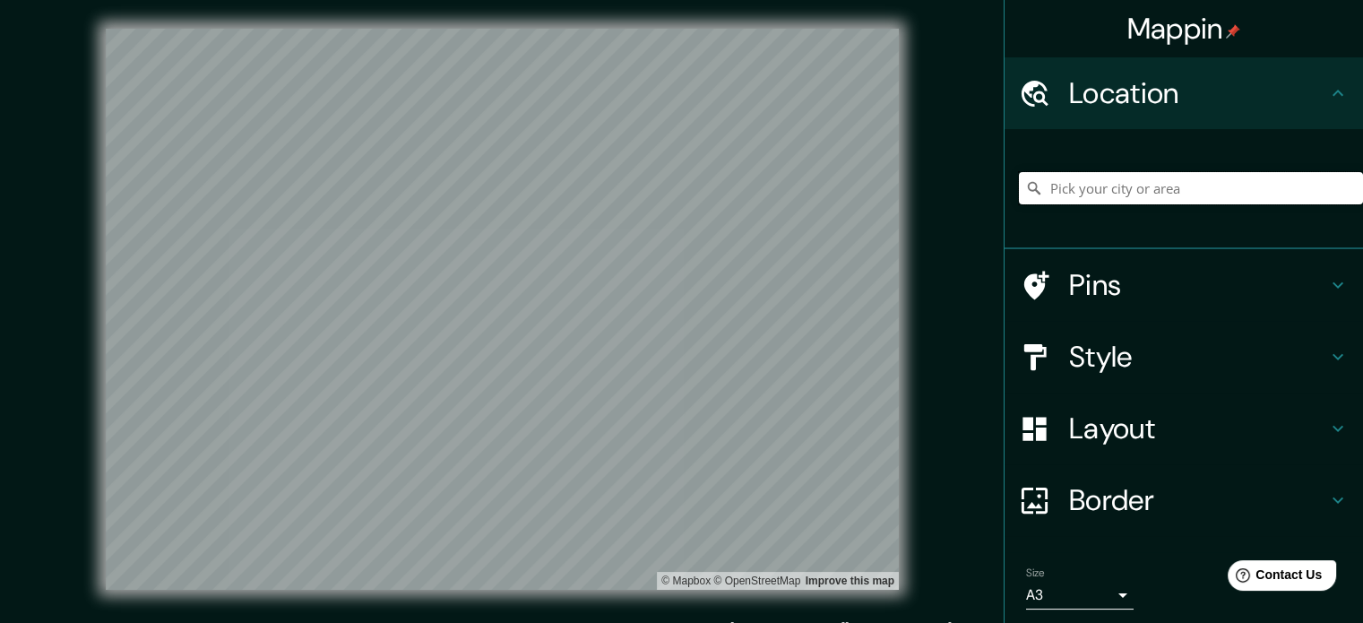
click at [1132, 197] on input "Pick your city or area" at bounding box center [1191, 188] width 344 height 32
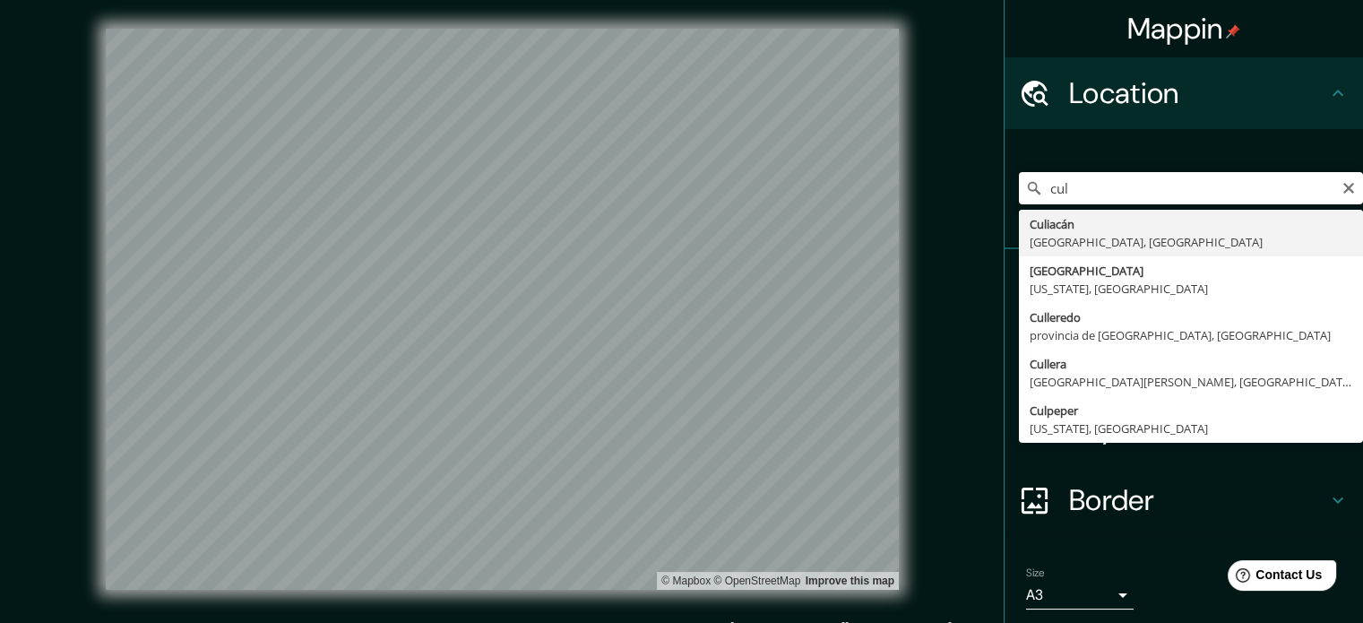
type input "Culiacán, [GEOGRAPHIC_DATA], [GEOGRAPHIC_DATA]"
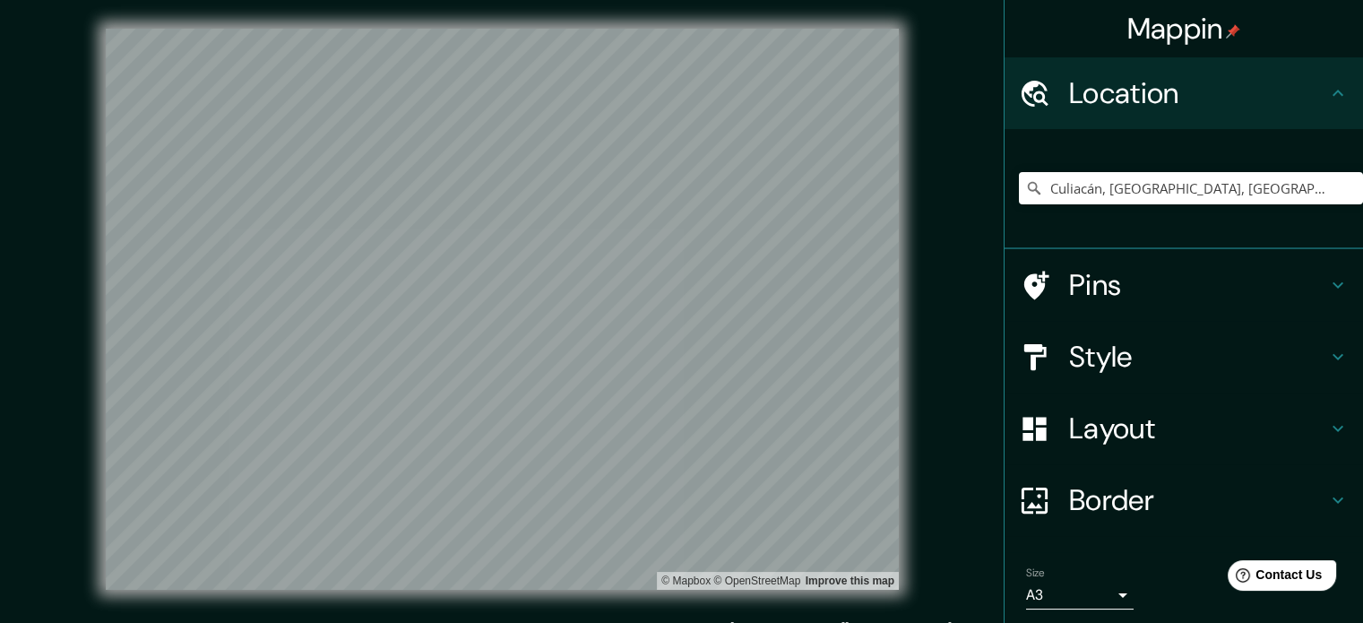
click at [1280, 355] on h4 "Style" at bounding box center [1198, 357] width 258 height 36
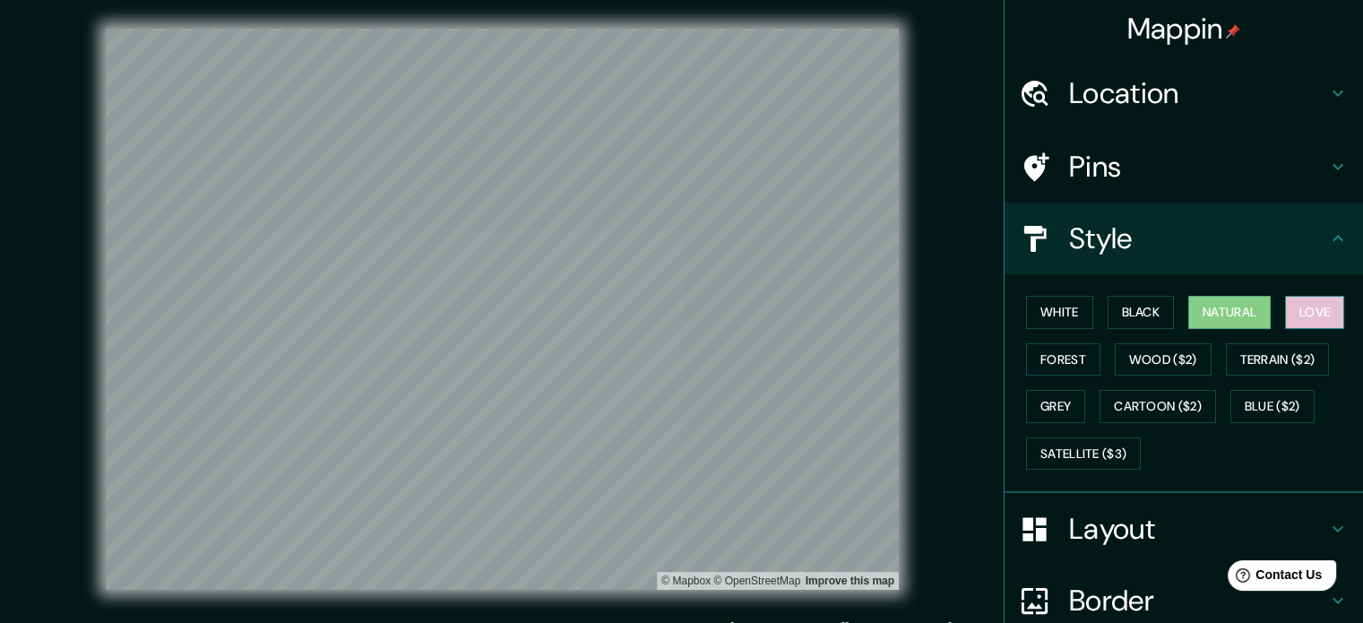
click at [1326, 312] on button "Love" at bounding box center [1314, 312] width 59 height 33
click at [1127, 315] on button "Black" at bounding box center [1141, 312] width 67 height 33
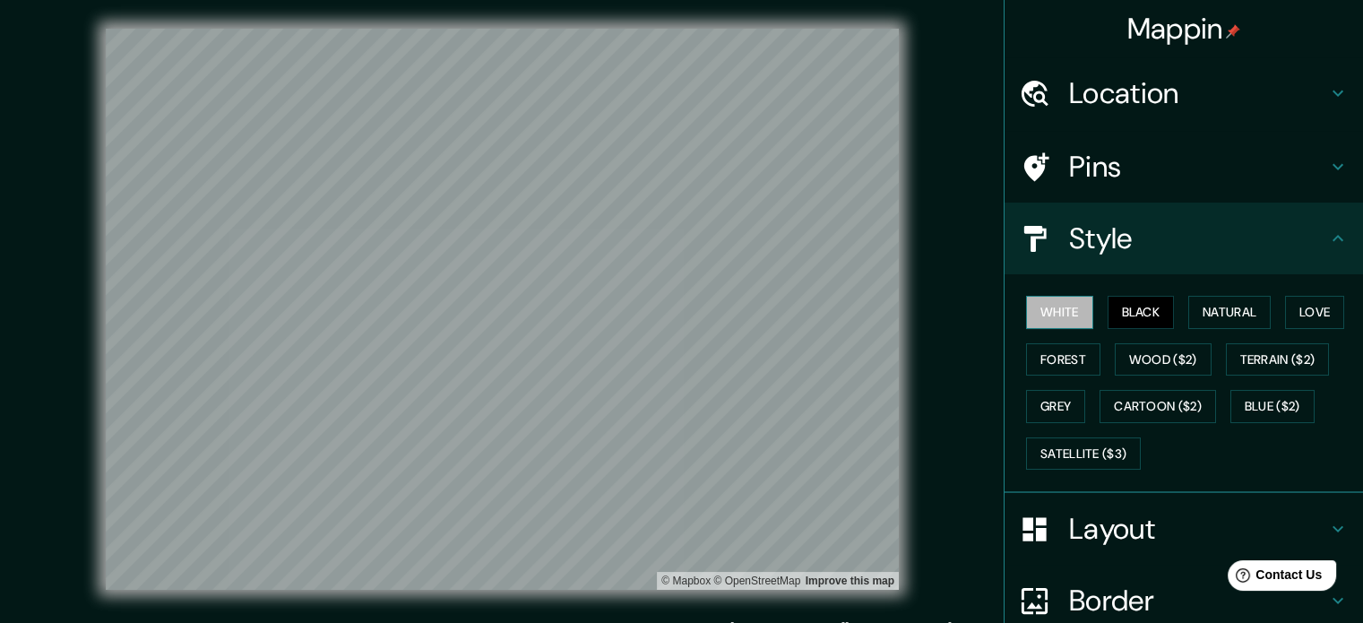
click at [1036, 317] on button "White" at bounding box center [1059, 312] width 67 height 33
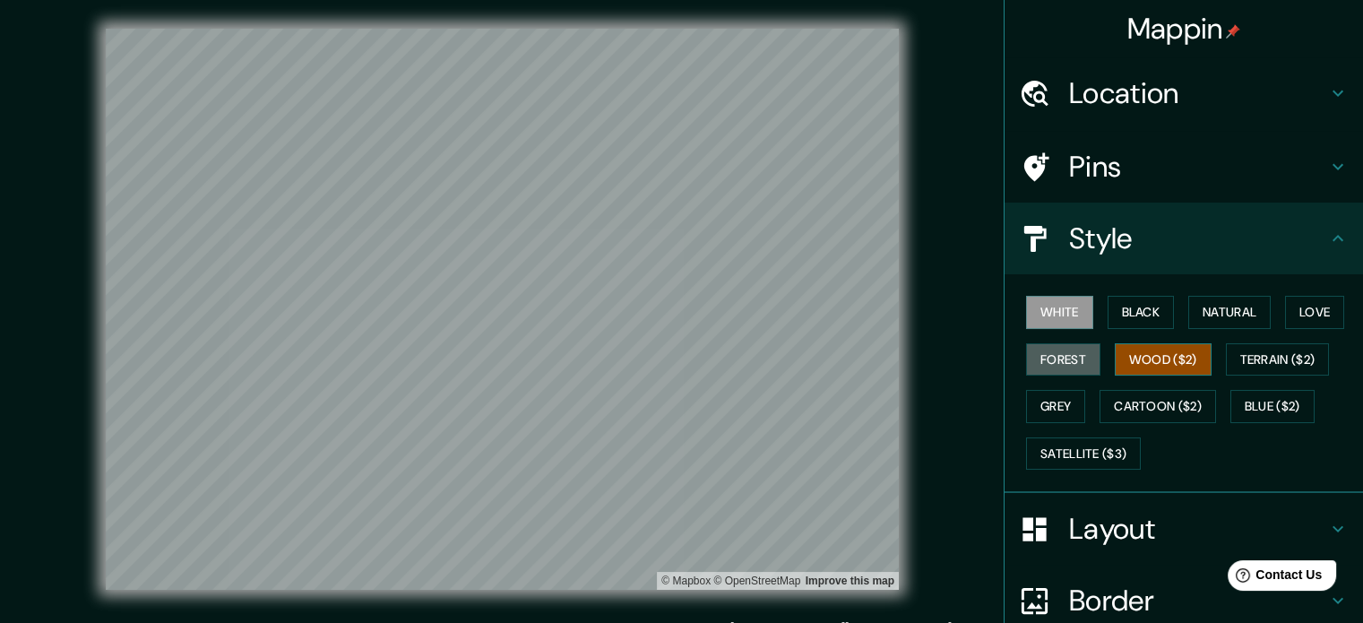
drag, startPoint x: 1045, startPoint y: 362, endPoint x: 1175, endPoint y: 374, distance: 130.4
click at [1046, 362] on button "Forest" at bounding box center [1063, 359] width 74 height 33
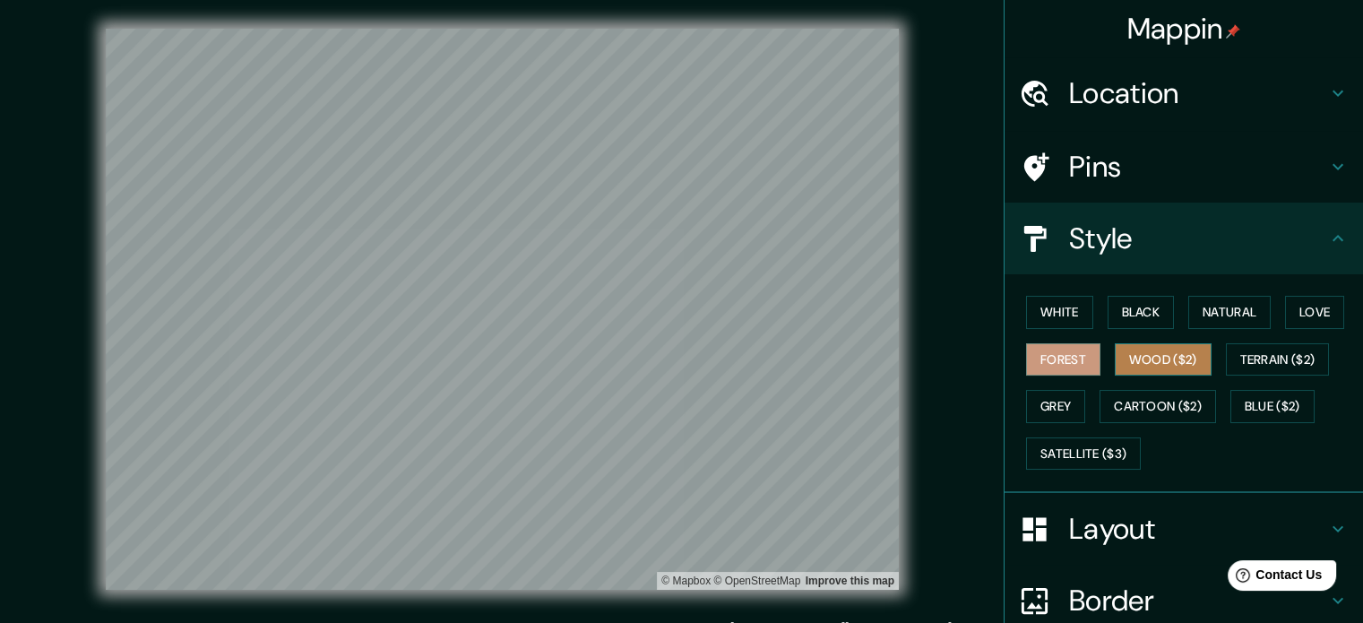
click at [1162, 361] on button "Wood ($2)" at bounding box center [1163, 359] width 97 height 33
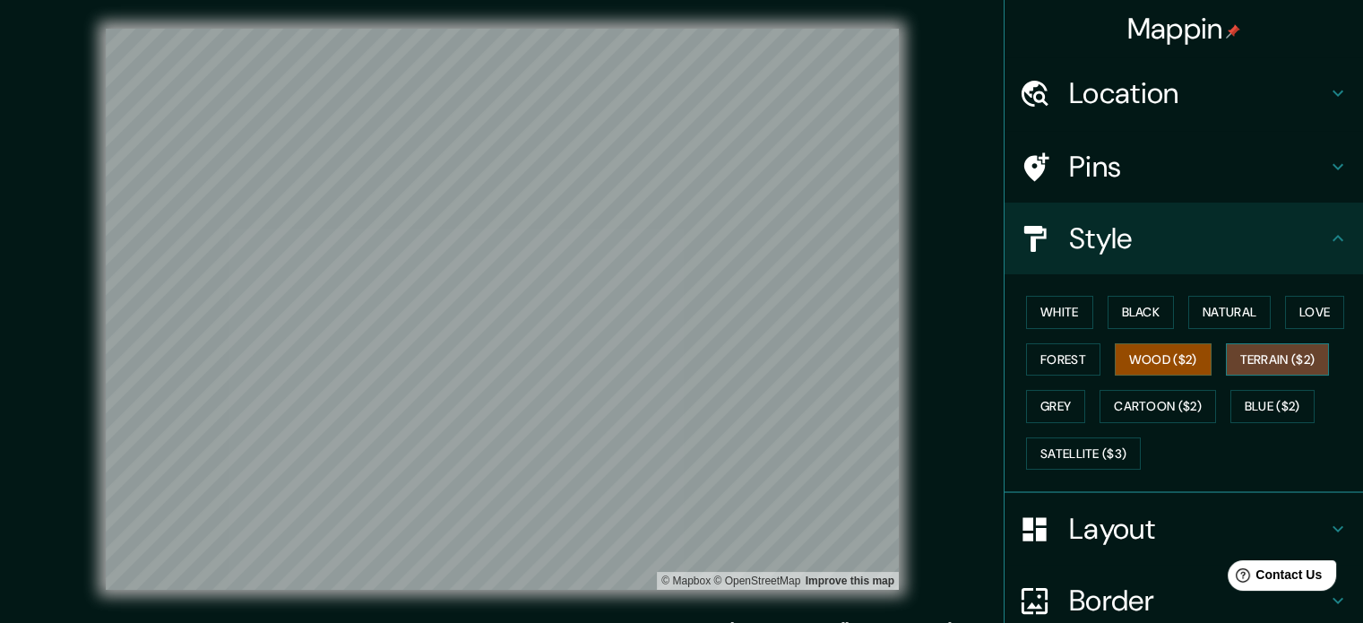
click at [1258, 360] on button "Terrain ($2)" at bounding box center [1278, 359] width 104 height 33
drag, startPoint x: 1231, startPoint y: 436, endPoint x: 1222, endPoint y: 418, distance: 20.0
click at [1230, 436] on div "White Black Natural Love Forest Wood ($2) Terrain ($2) Grey Cartoon ($2) Blue (…" at bounding box center [1191, 383] width 344 height 188
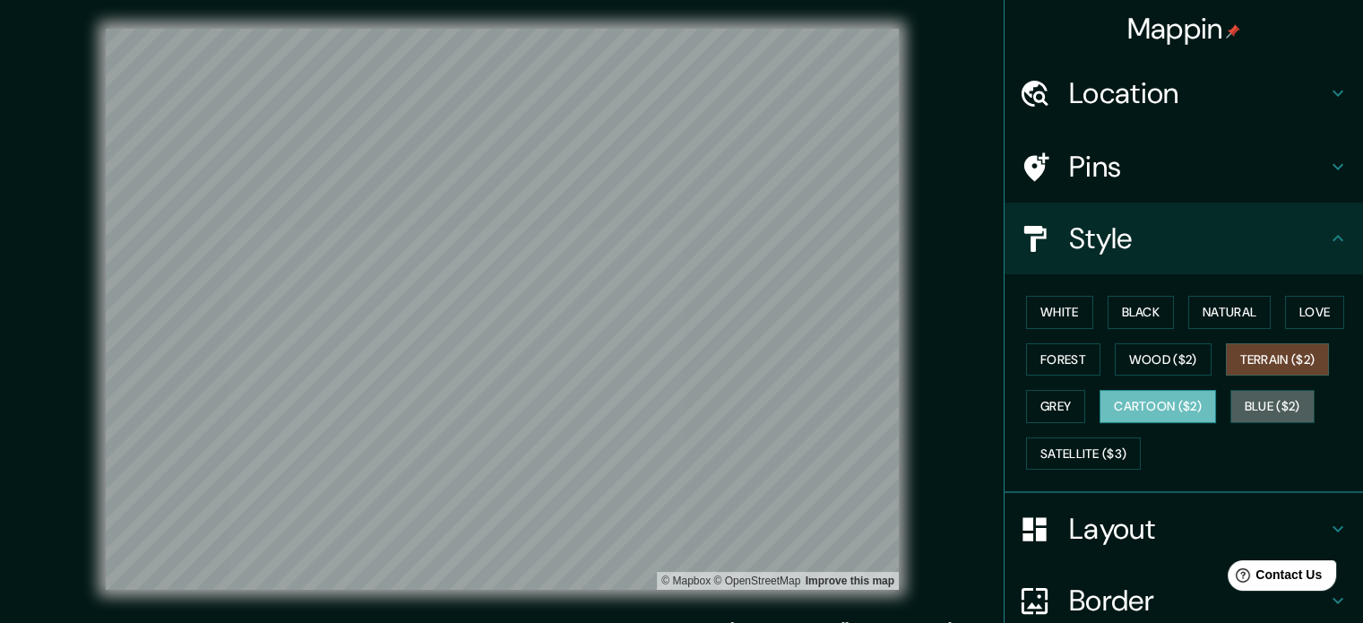
drag, startPoint x: 1247, startPoint y: 409, endPoint x: 1189, endPoint y: 414, distance: 58.5
click at [1247, 409] on button "Blue ($2)" at bounding box center [1272, 406] width 84 height 33
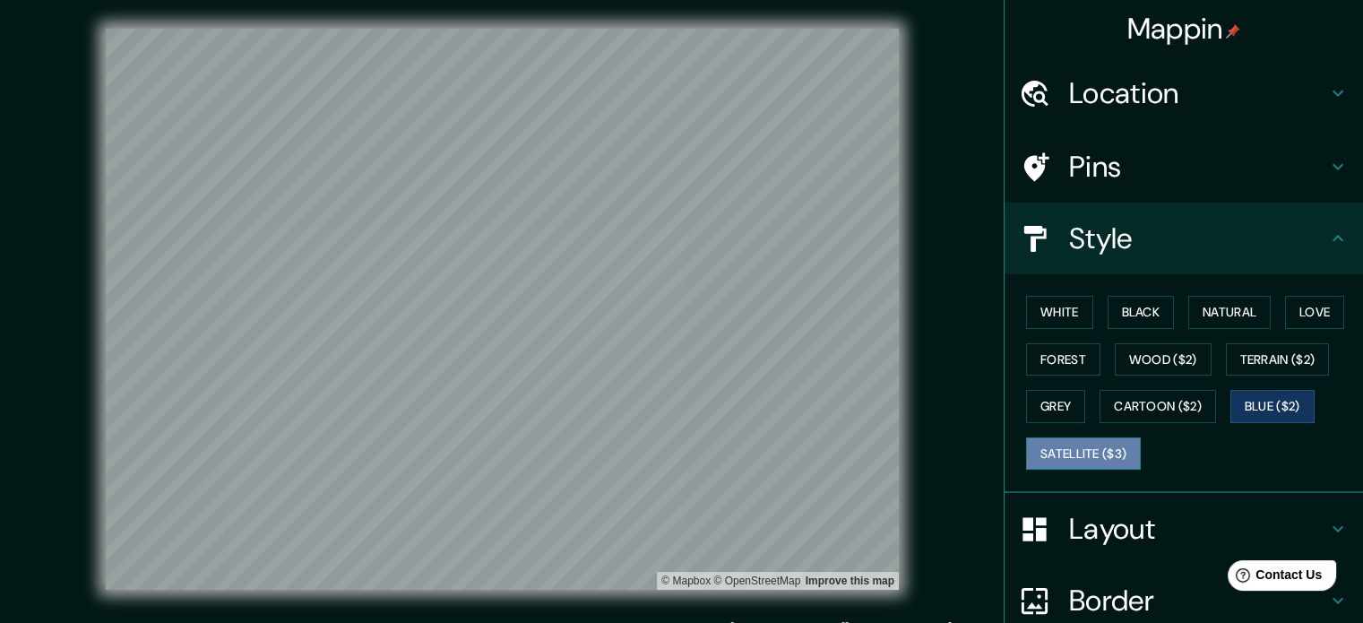
click at [1052, 446] on button "Satellite ($3)" at bounding box center [1083, 453] width 115 height 33
